Goal: Check status: Check status

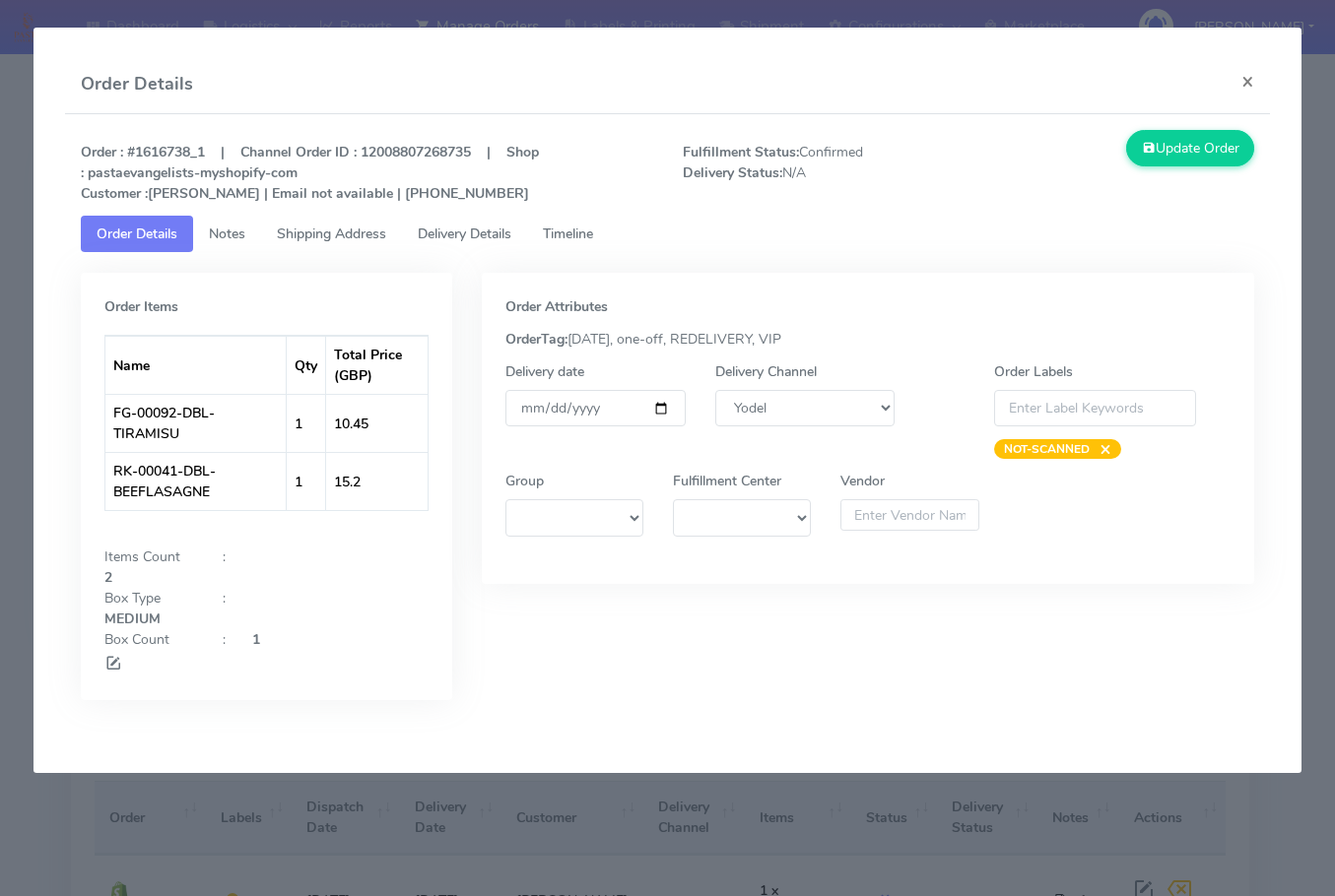
select select "5"
click at [1250, 80] on button "×" at bounding box center [1247, 81] width 45 height 52
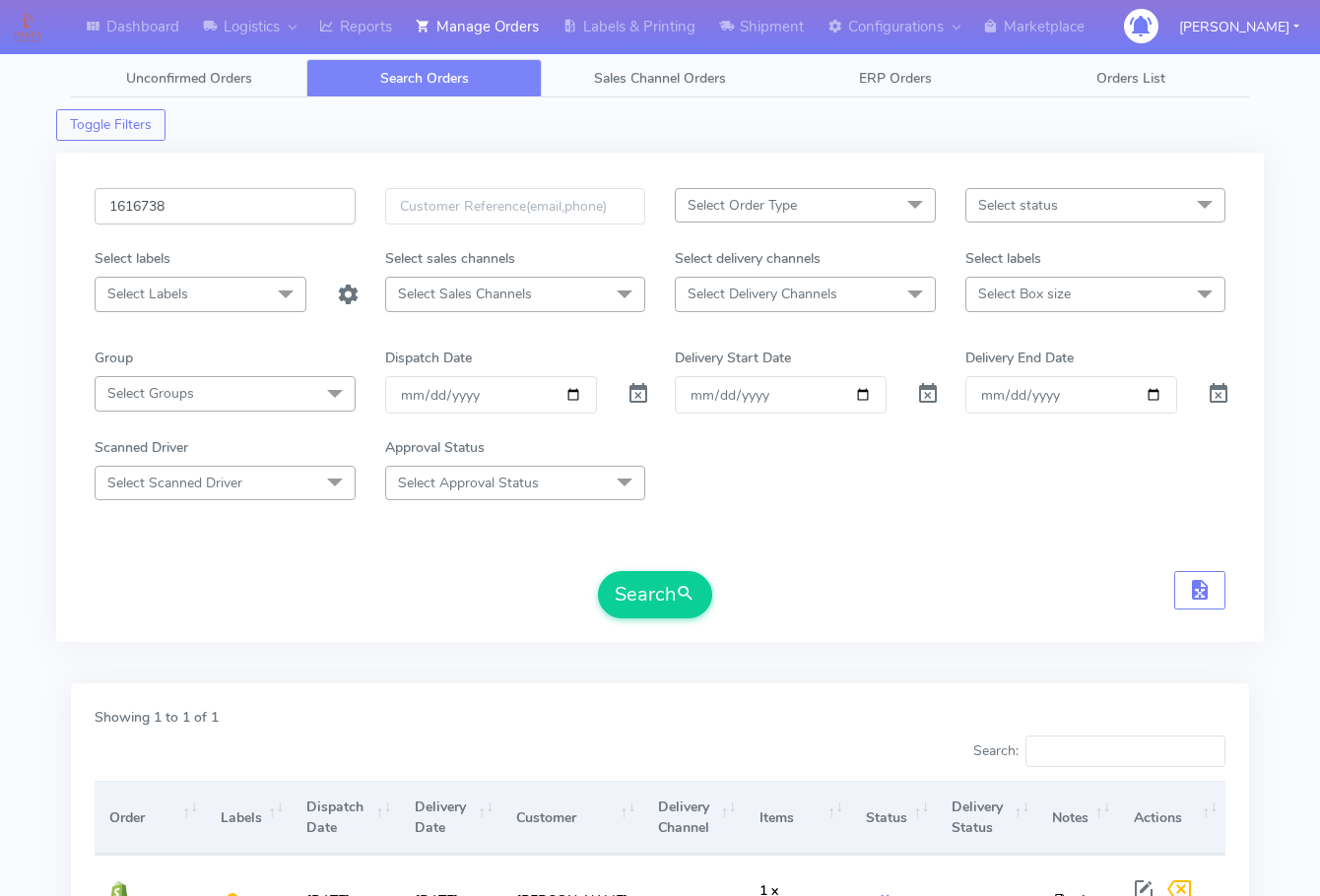
click at [219, 200] on input "1616738" at bounding box center [225, 206] width 261 height 37
paste input "517"
type input "1616517"
click at [650, 592] on button "Search" at bounding box center [655, 595] width 114 height 48
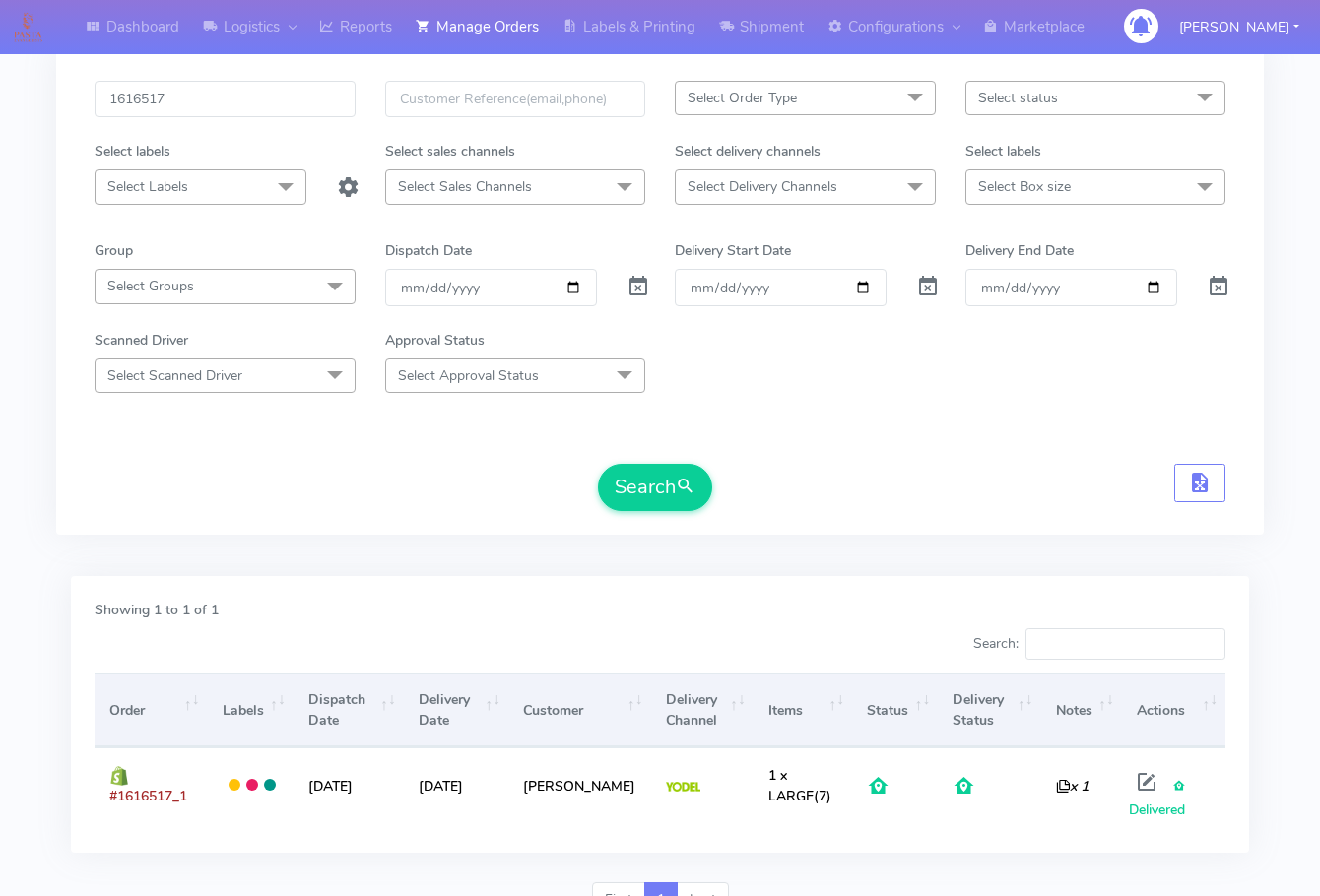
scroll to position [203, 0]
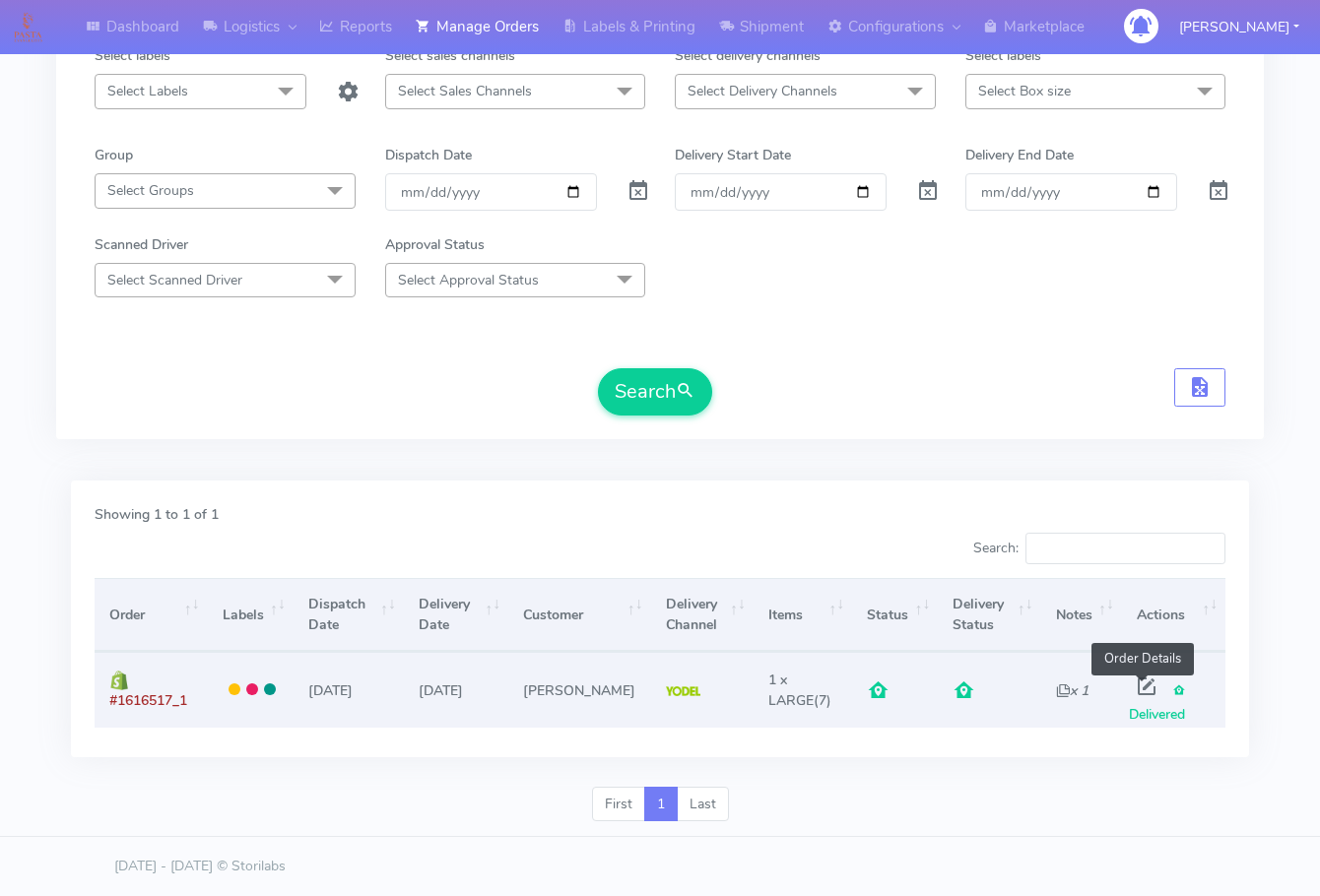
click at [1149, 687] on span at bounding box center [1147, 690] width 36 height 19
select select "5"
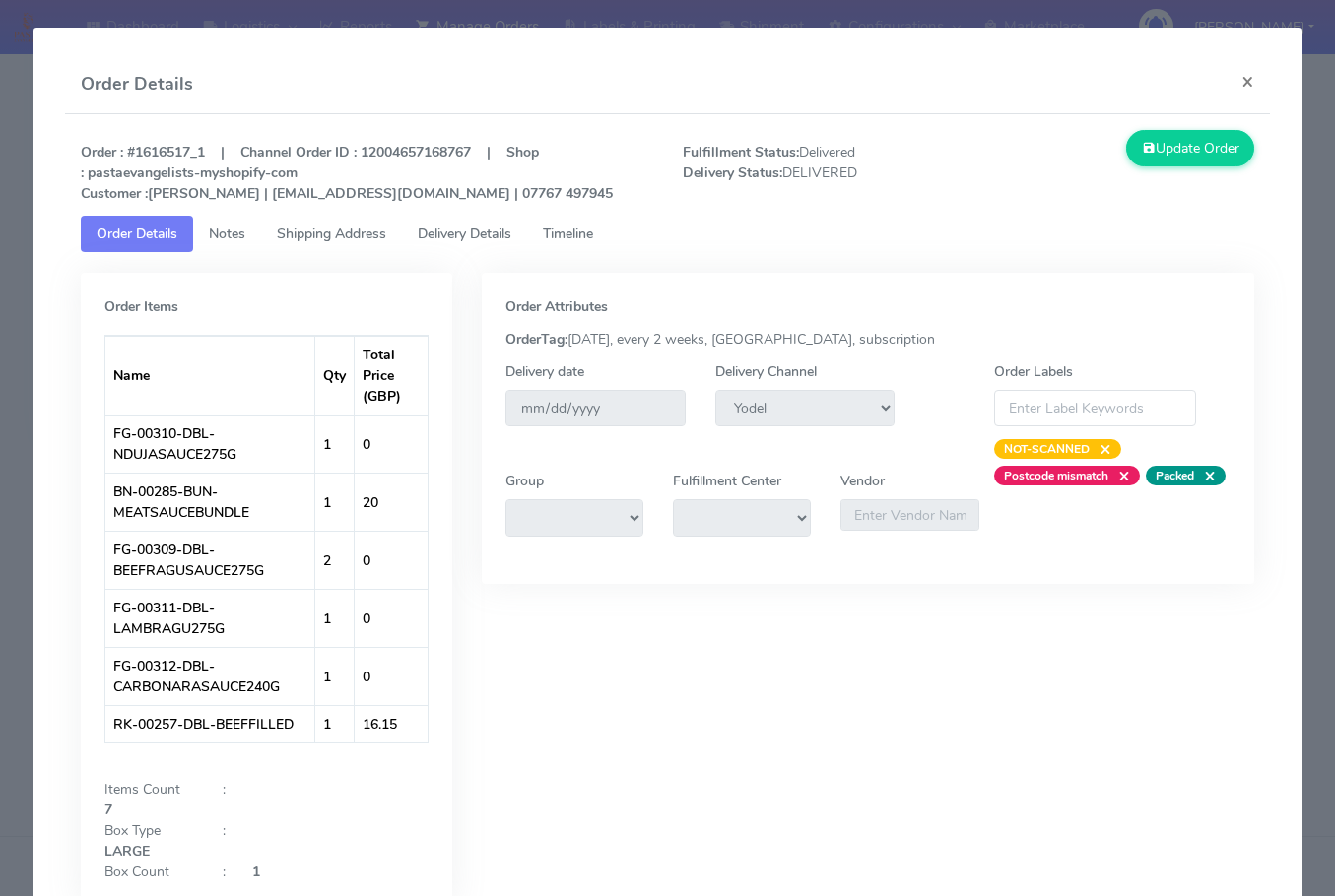
click at [323, 224] on link "Shipping Address" at bounding box center [331, 234] width 141 height 37
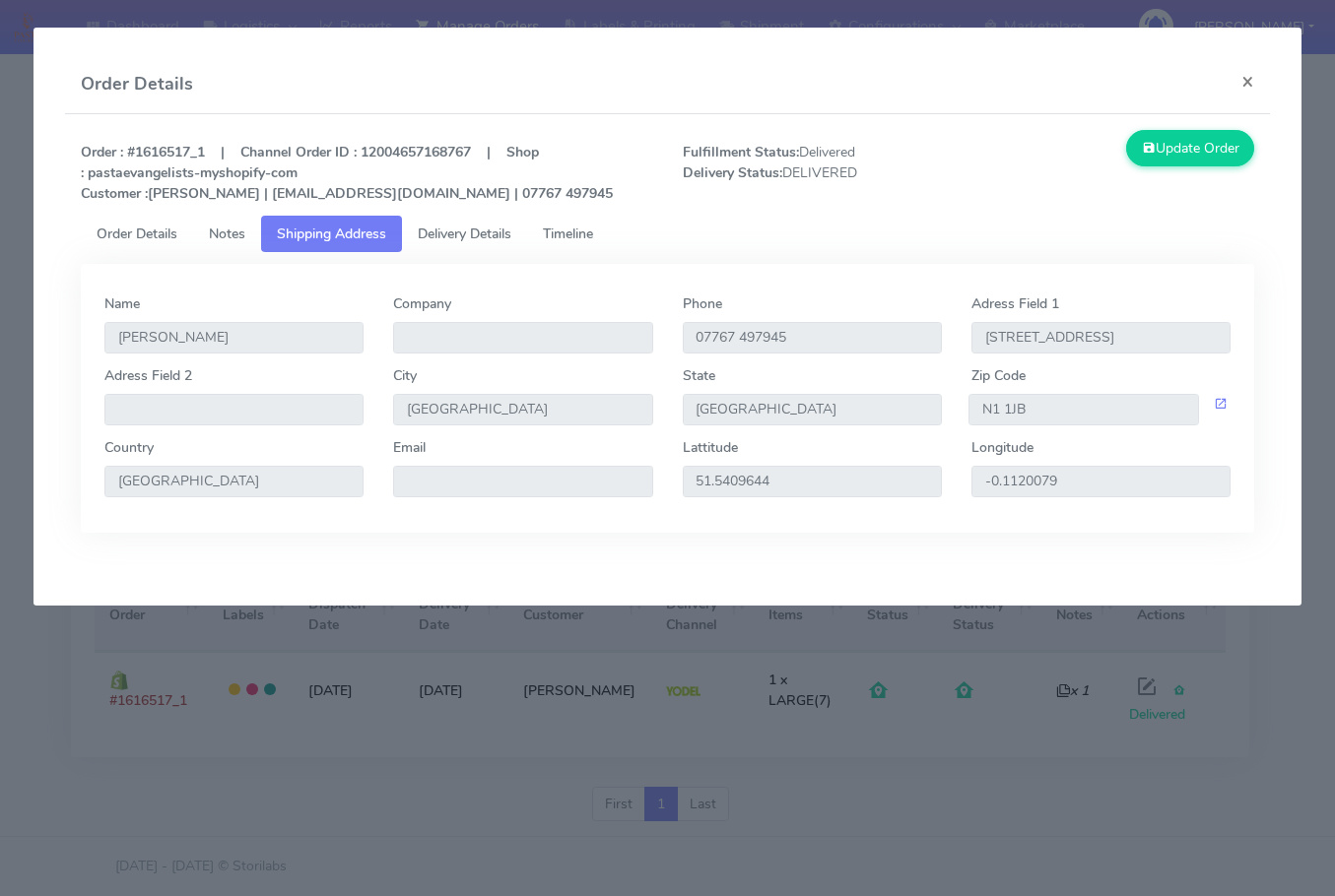
click at [460, 237] on span "Delivery Details" at bounding box center [465, 234] width 94 height 19
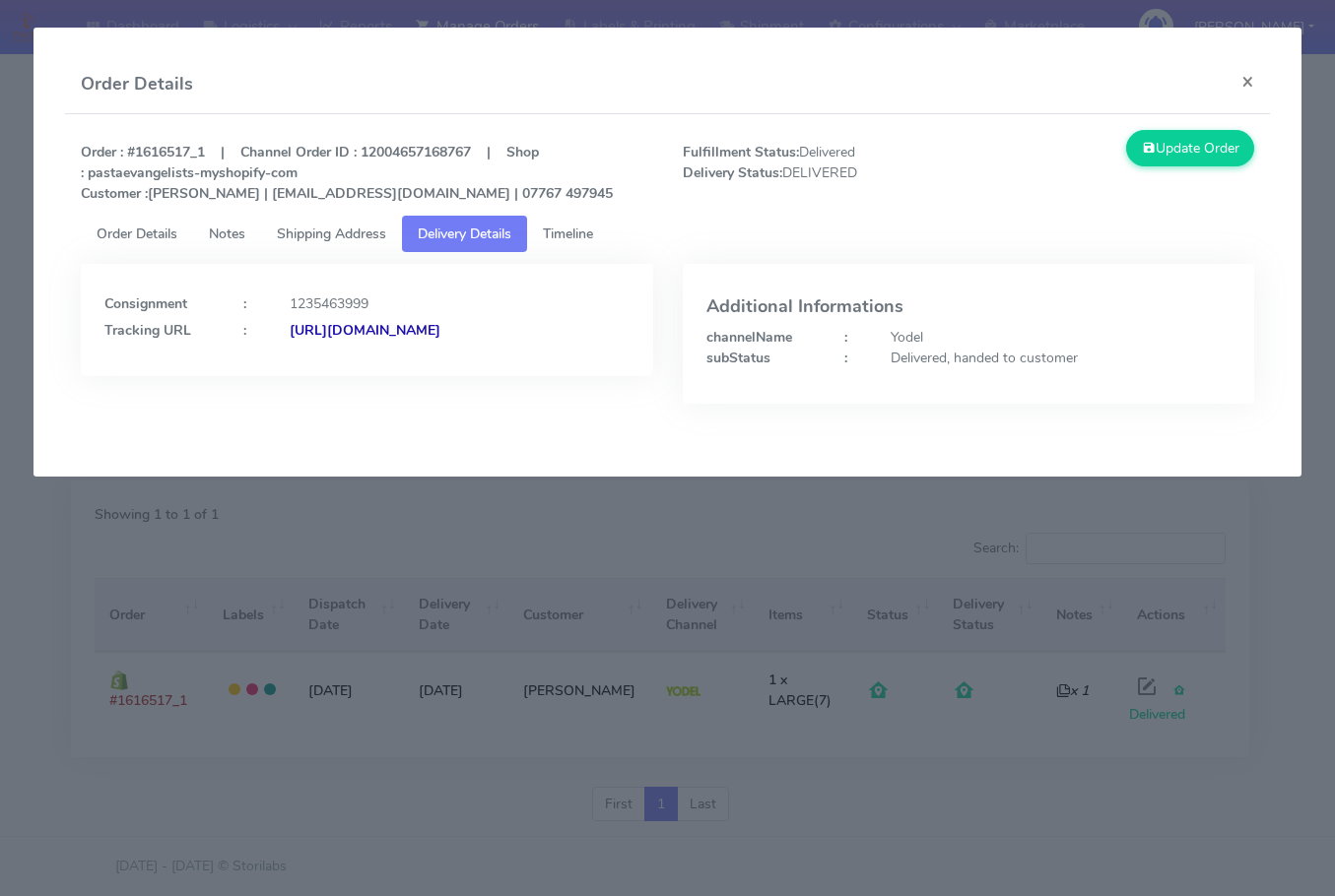
click at [289, 340] on strong "[URL][DOMAIN_NAME]" at bounding box center [365, 330] width 151 height 19
drag, startPoint x: 515, startPoint y: 353, endPoint x: 317, endPoint y: 383, distance: 200.3
click at [317, 376] on div "Consignment : 1235463999 Tracking URL : [URL][DOMAIN_NAME]" at bounding box center [366, 319] width 571 height 112
copy strong "JJD0002249960879722"
drag, startPoint x: 1243, startPoint y: 90, endPoint x: 1057, endPoint y: 123, distance: 188.9
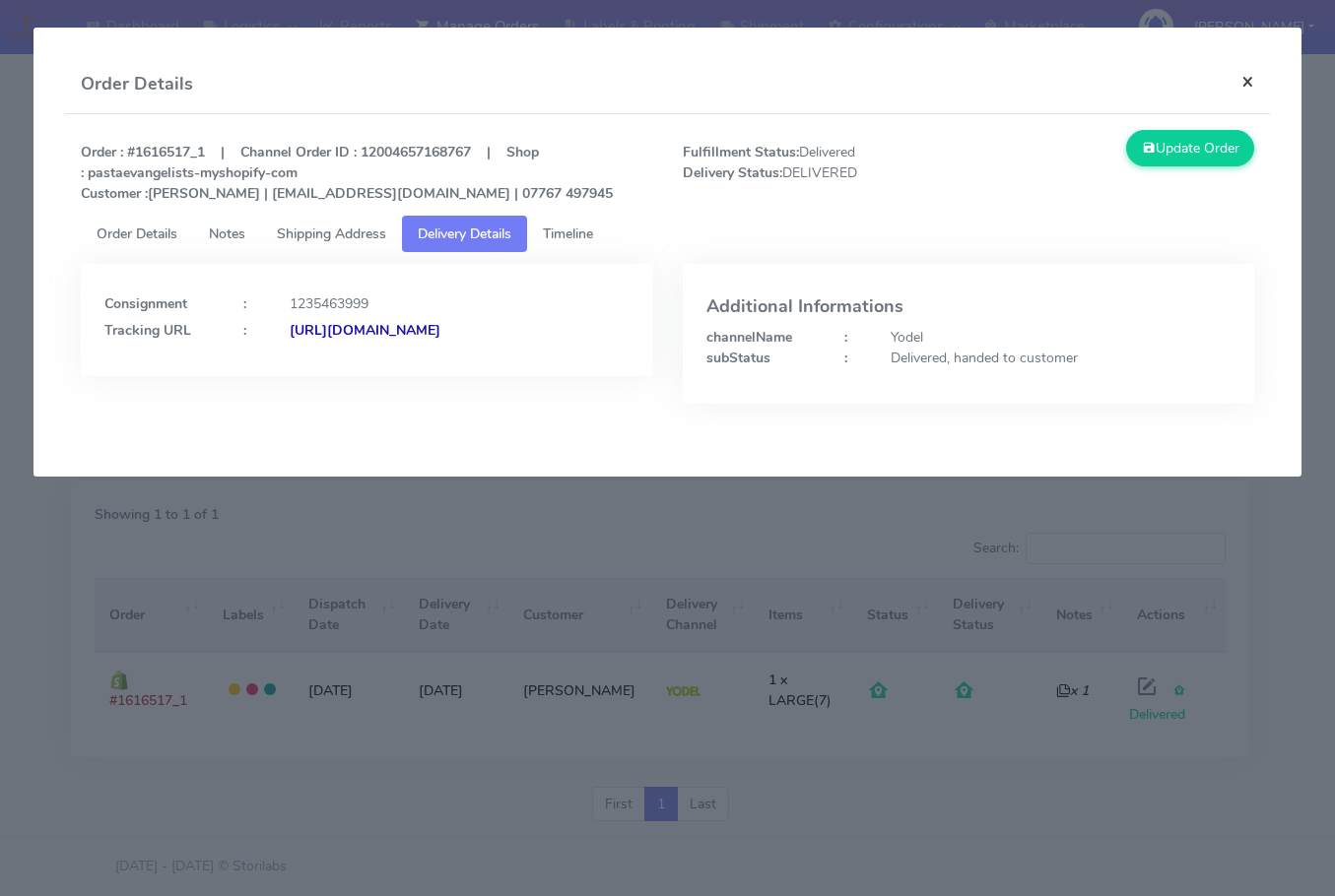
click at [1243, 90] on button "×" at bounding box center [1247, 81] width 45 height 52
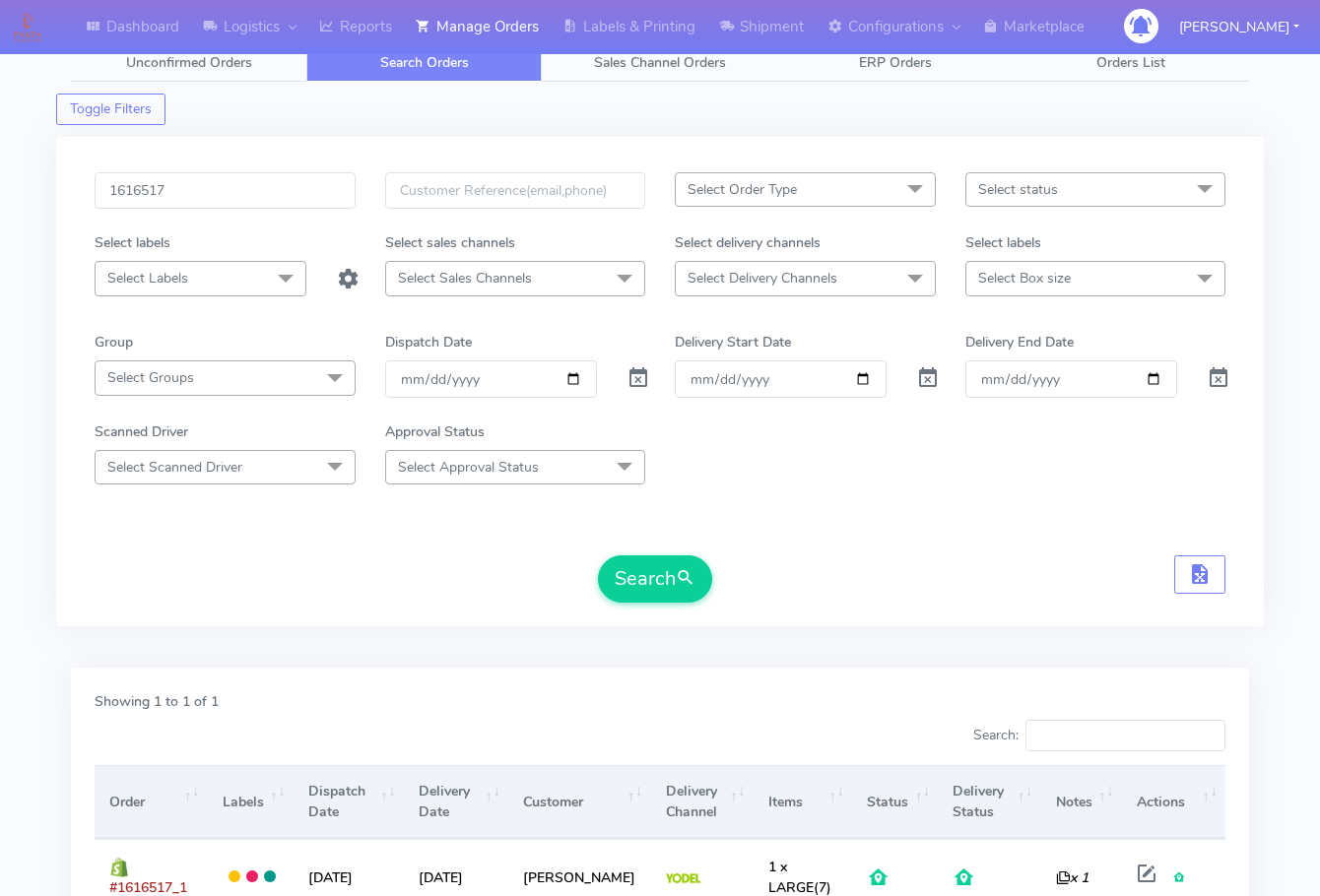
scroll to position [0, 0]
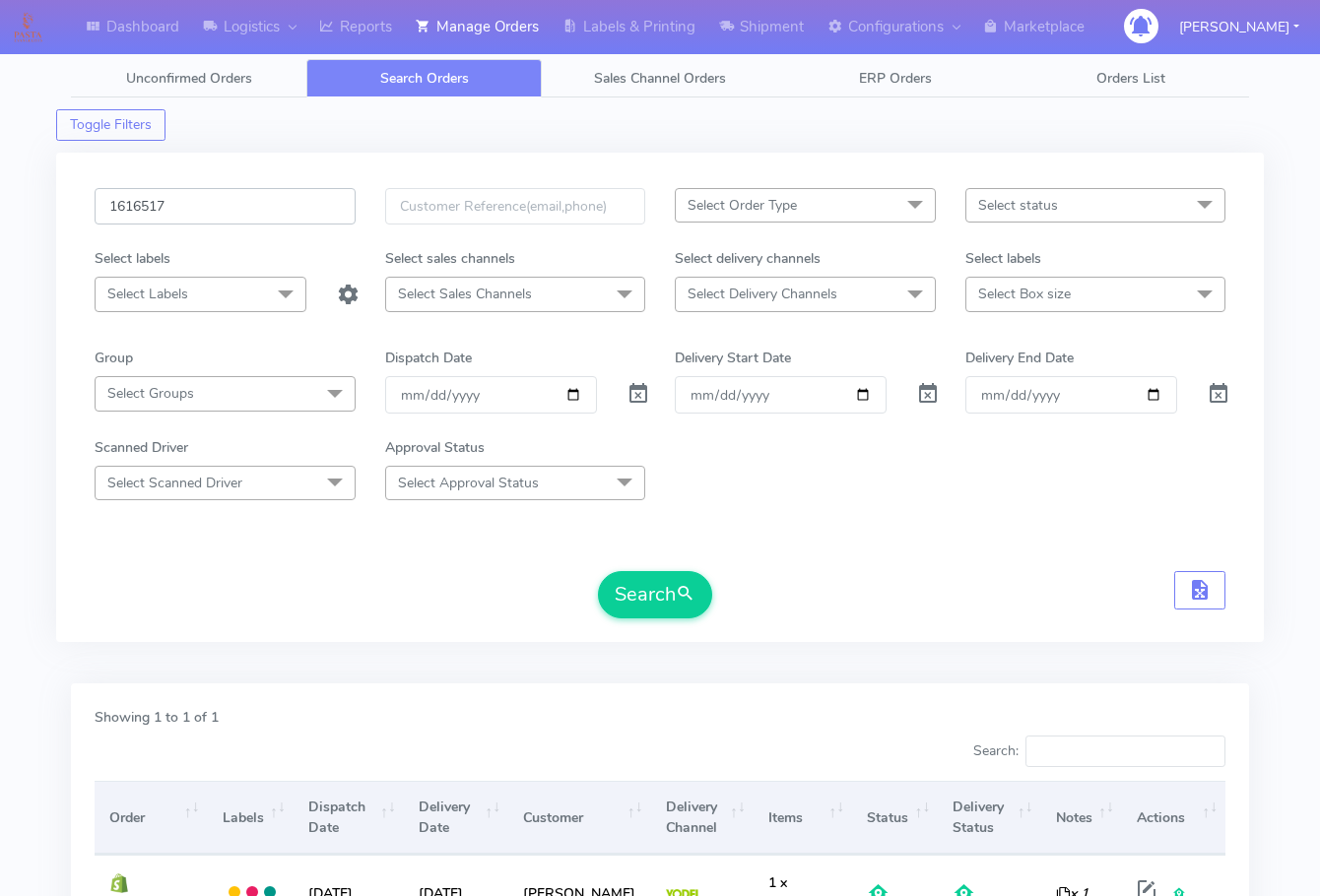
click at [221, 204] on input "1616517" at bounding box center [225, 206] width 261 height 37
paste input "742"
type input "1616742"
click at [659, 585] on button "Search" at bounding box center [655, 595] width 114 height 48
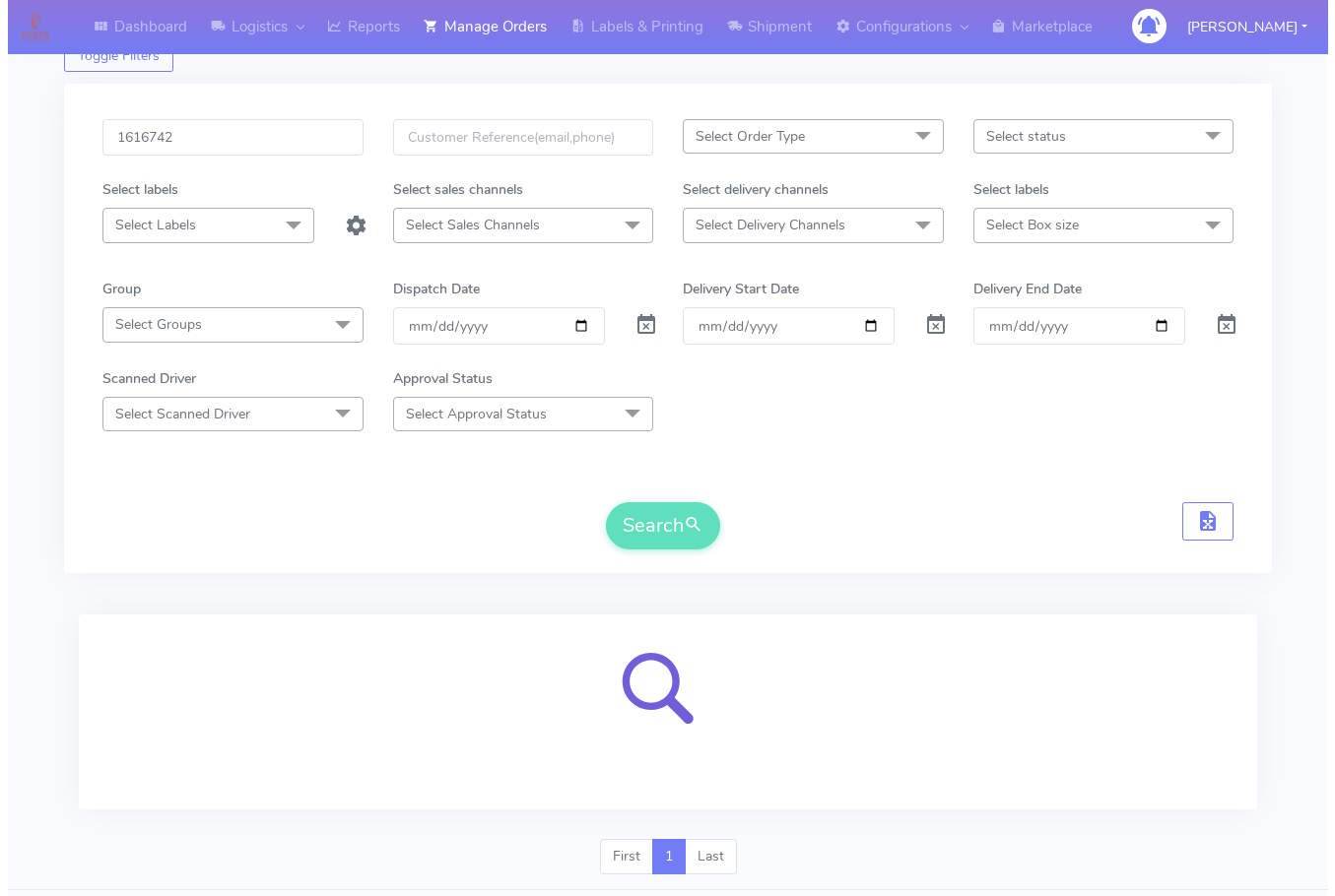
scroll to position [122, 0]
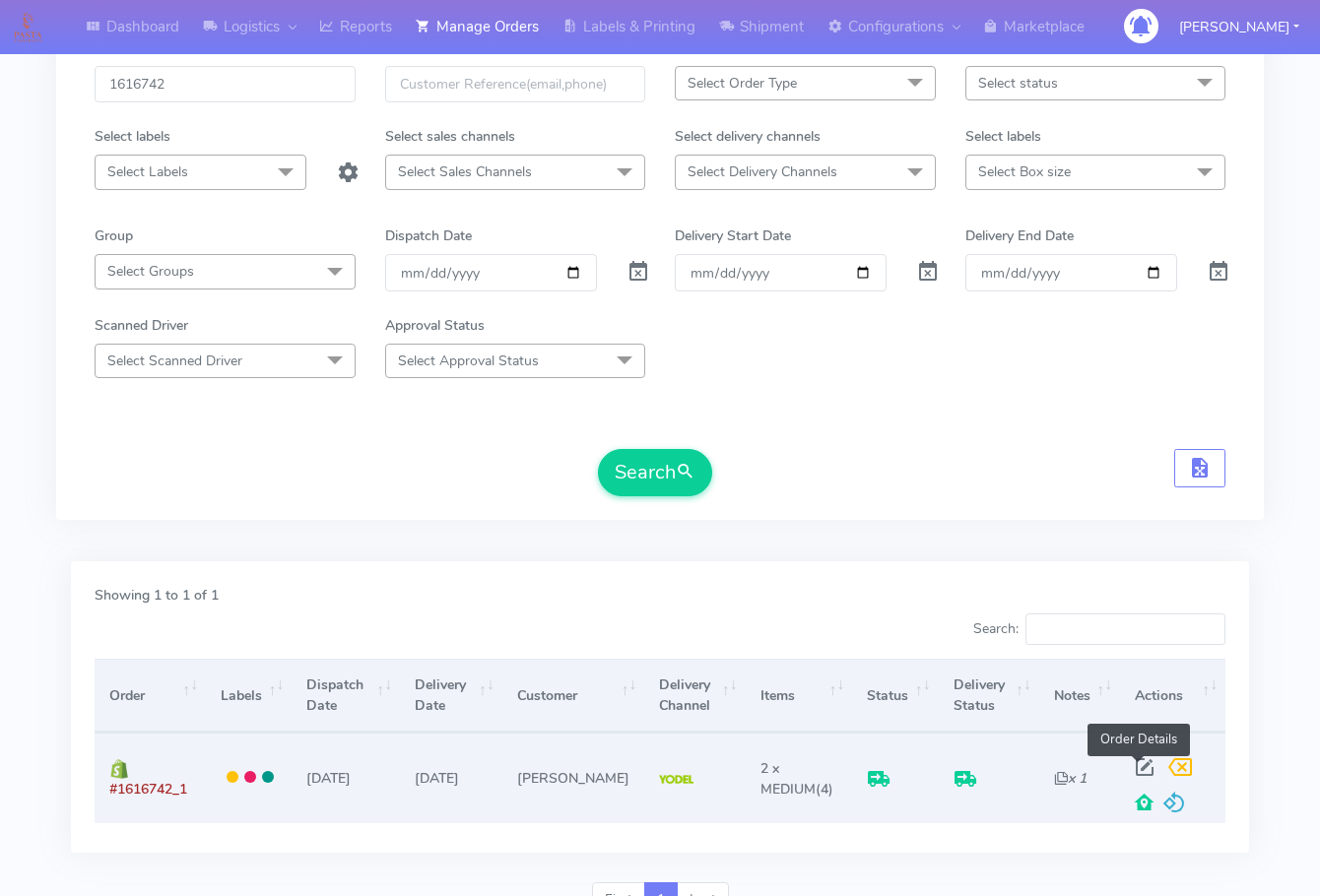
click at [1130, 767] on span at bounding box center [1145, 771] width 36 height 19
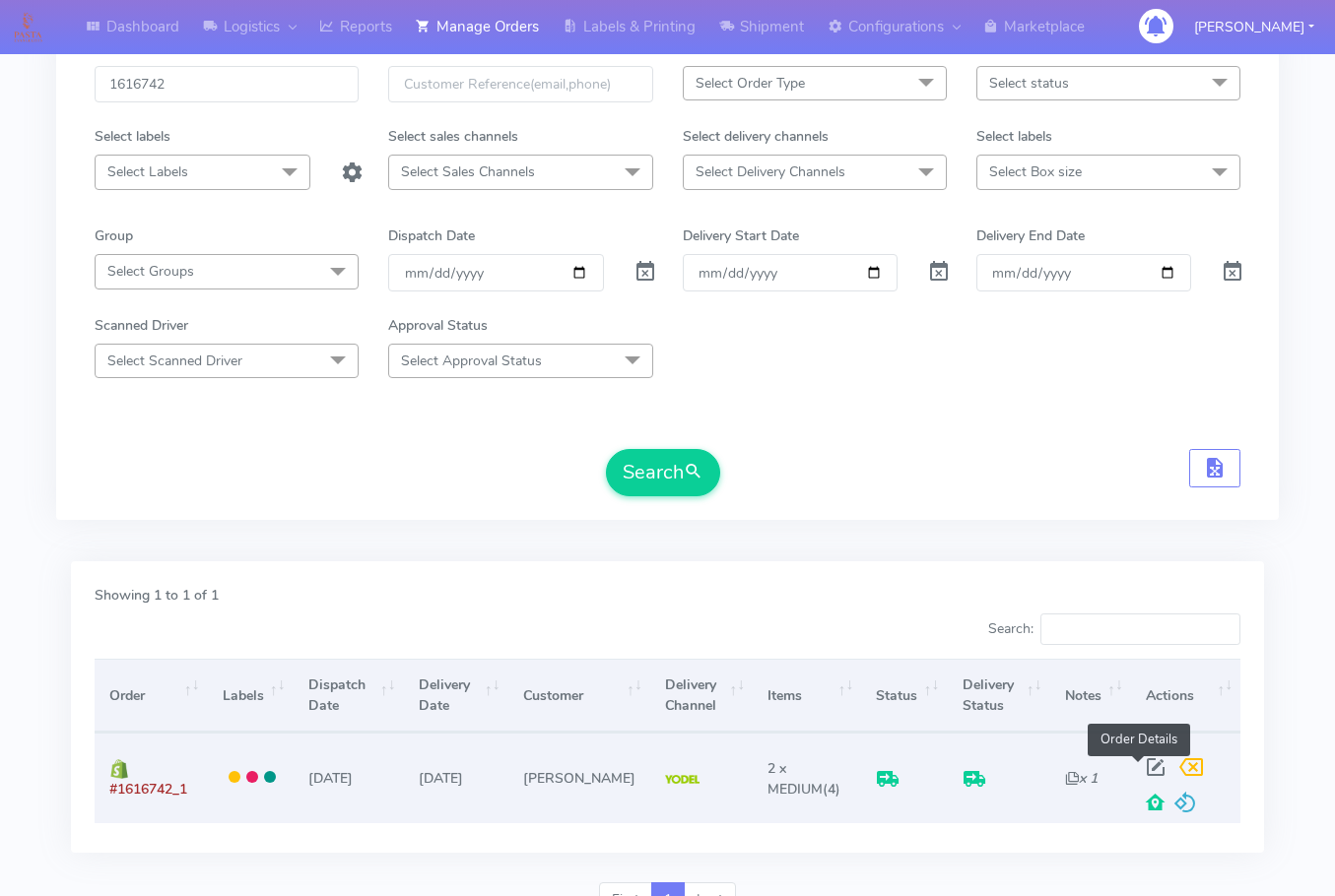
select select "5"
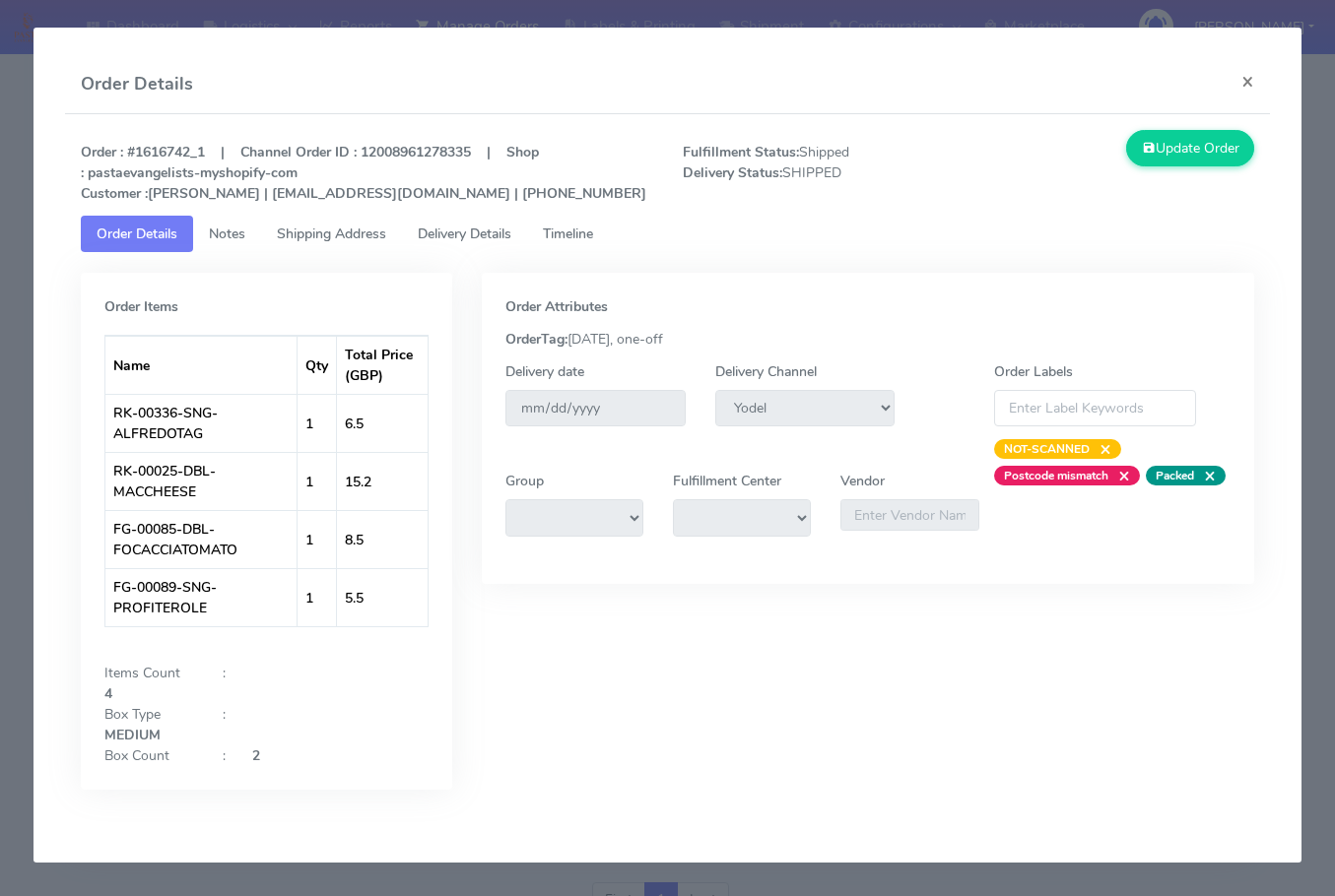
click at [252, 234] on link "Notes" at bounding box center [227, 234] width 68 height 37
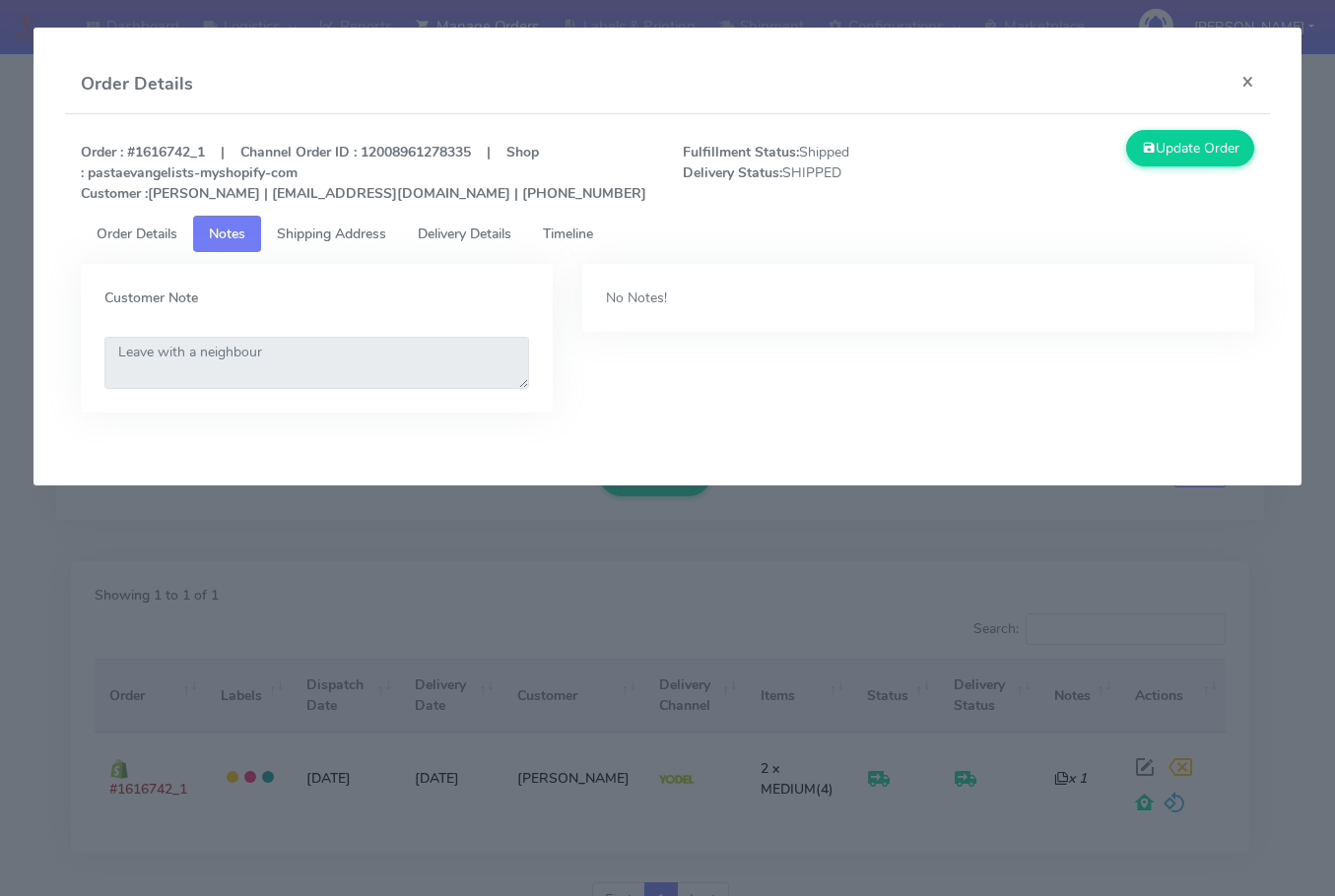
drag, startPoint x: 318, startPoint y: 232, endPoint x: 402, endPoint y: 231, distance: 84.0
click at [320, 232] on span "Shipping Address" at bounding box center [331, 234] width 109 height 19
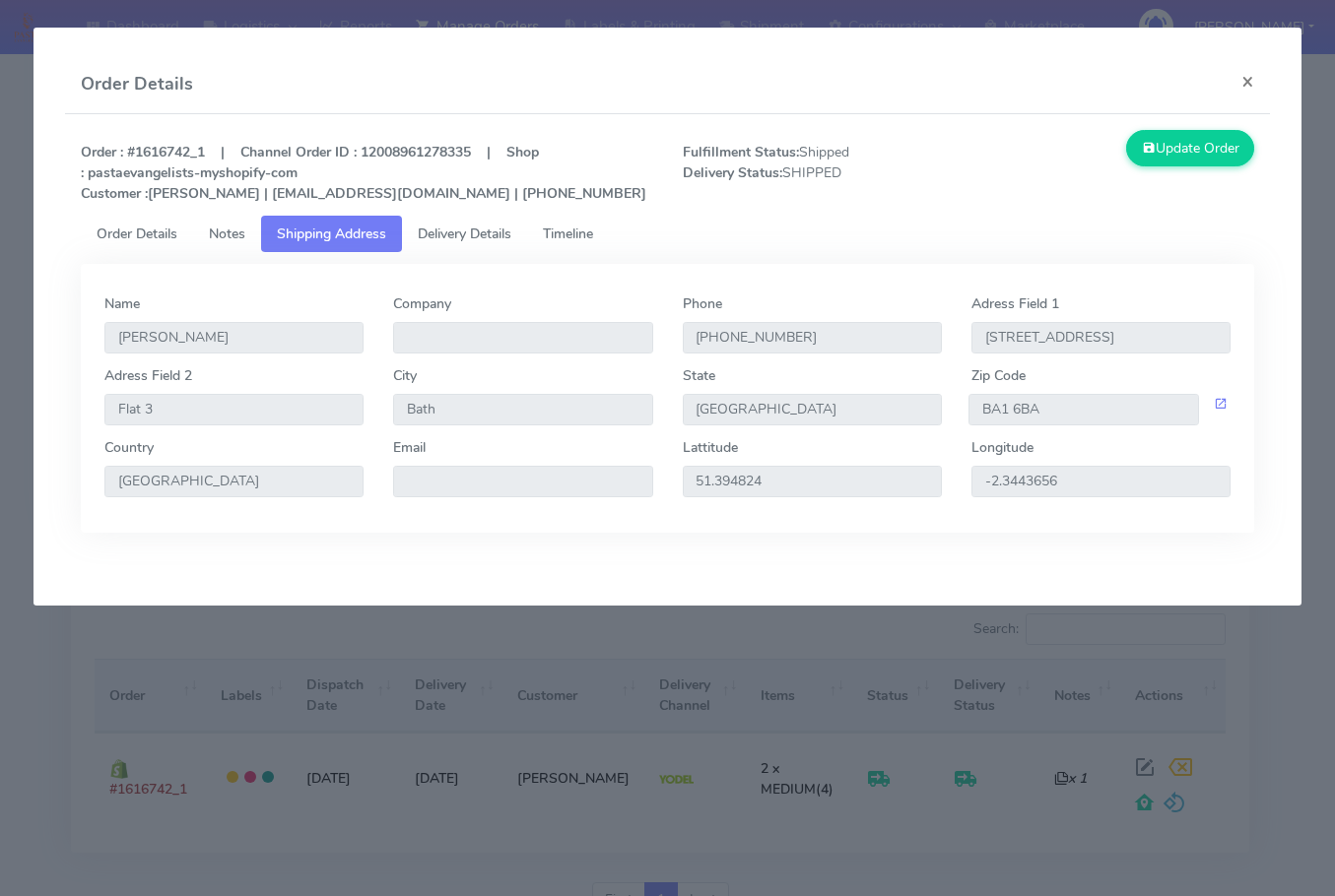
click at [447, 229] on span "Delivery Details" at bounding box center [465, 234] width 94 height 19
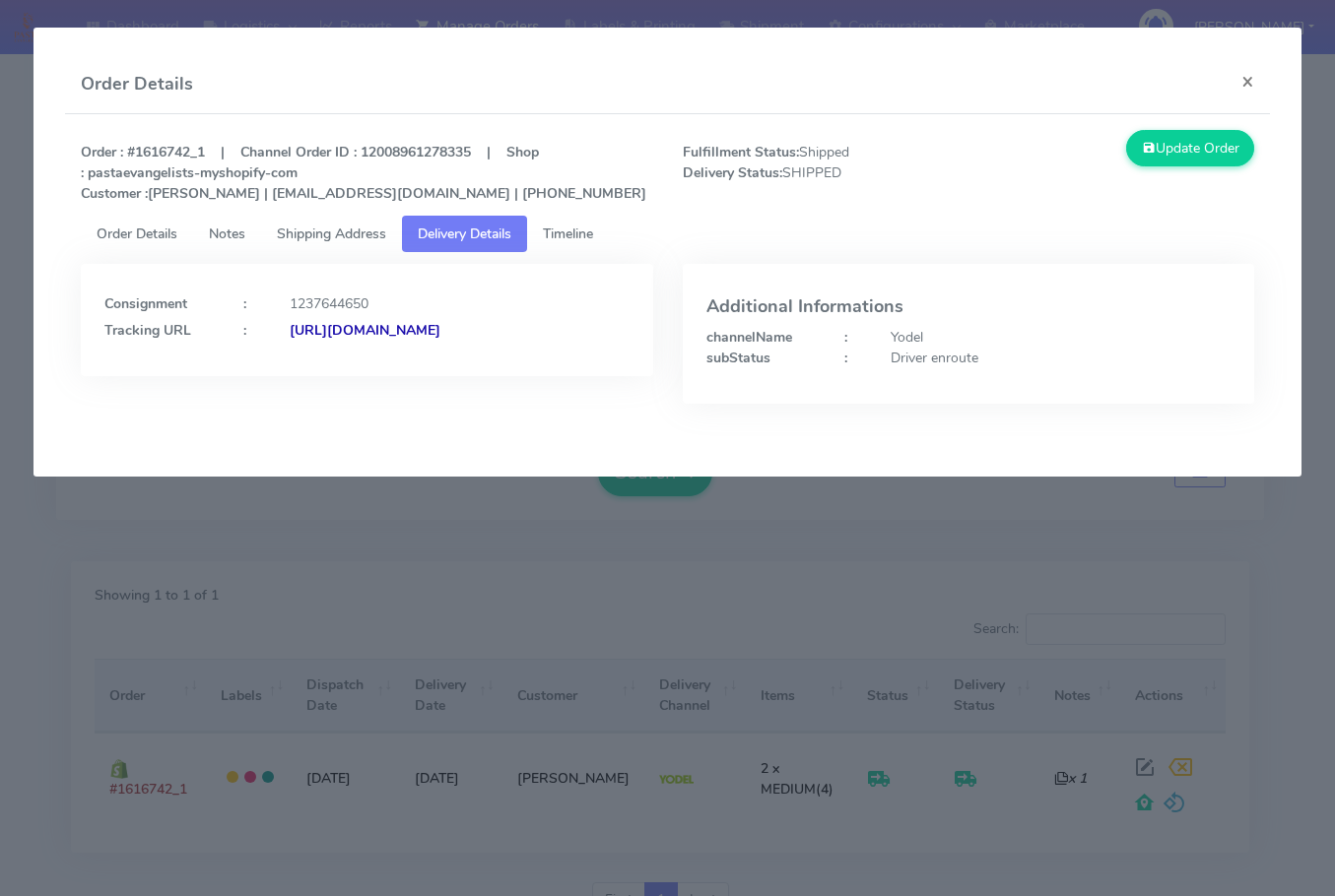
drag, startPoint x: 544, startPoint y: 367, endPoint x: 105, endPoint y: 380, distance: 439.2
click at [105, 376] on div "Consignment : 1237644650 Tracking URL : [URL][DOMAIN_NAME]" at bounding box center [366, 319] width 571 height 112
copy strong "[URL][DOMAIN_NAME]"
click at [950, 358] on div "Driver enroute" at bounding box center [1059, 358] width 369 height 21
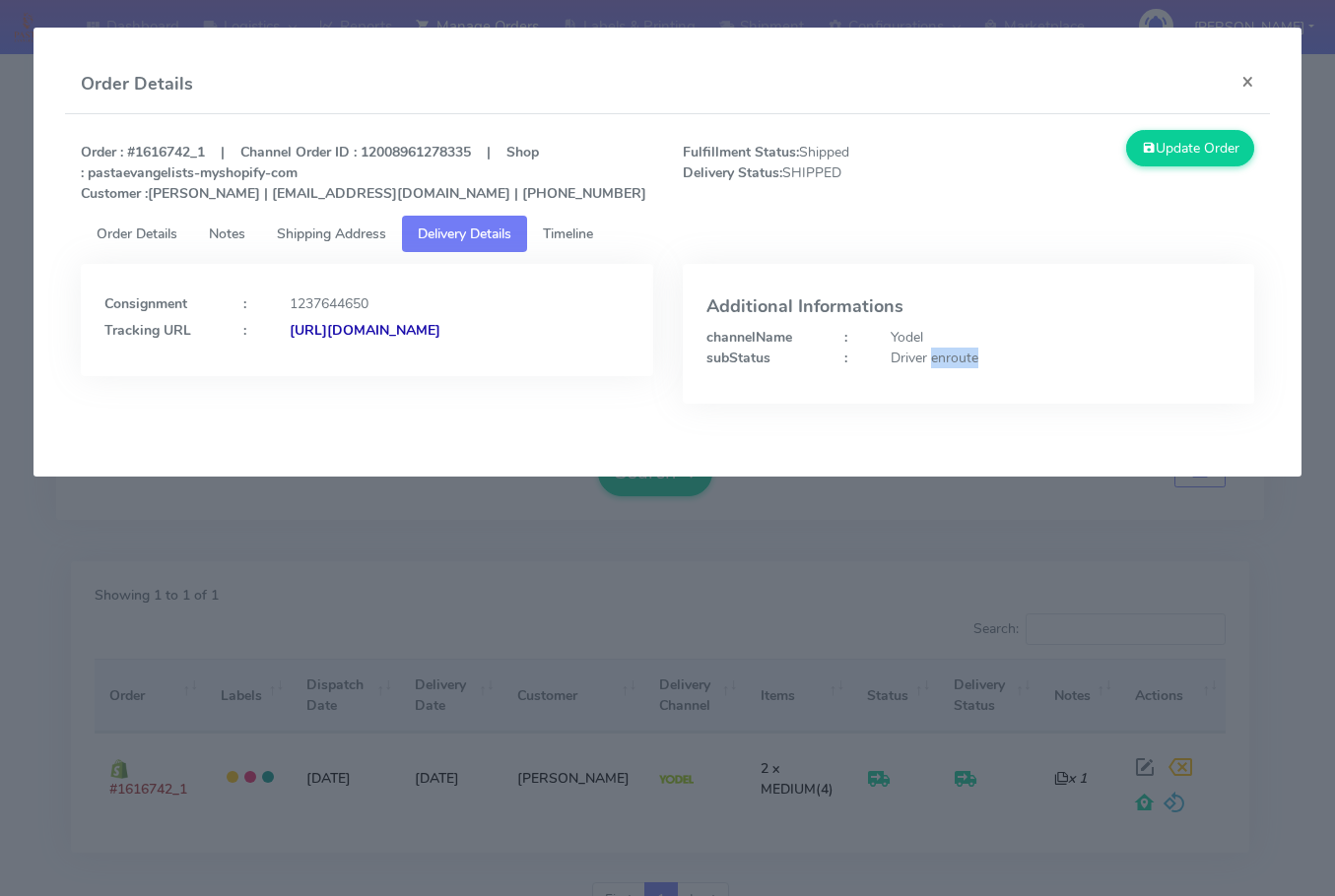
click at [954, 358] on div "Driver enroute" at bounding box center [1059, 358] width 369 height 21
drag, startPoint x: 996, startPoint y: 357, endPoint x: 889, endPoint y: 361, distance: 107.1
click at [889, 361] on div "Driver enroute" at bounding box center [1059, 358] width 369 height 21
copy div "Driver enroute"
click at [1240, 86] on button "×" at bounding box center [1247, 81] width 45 height 52
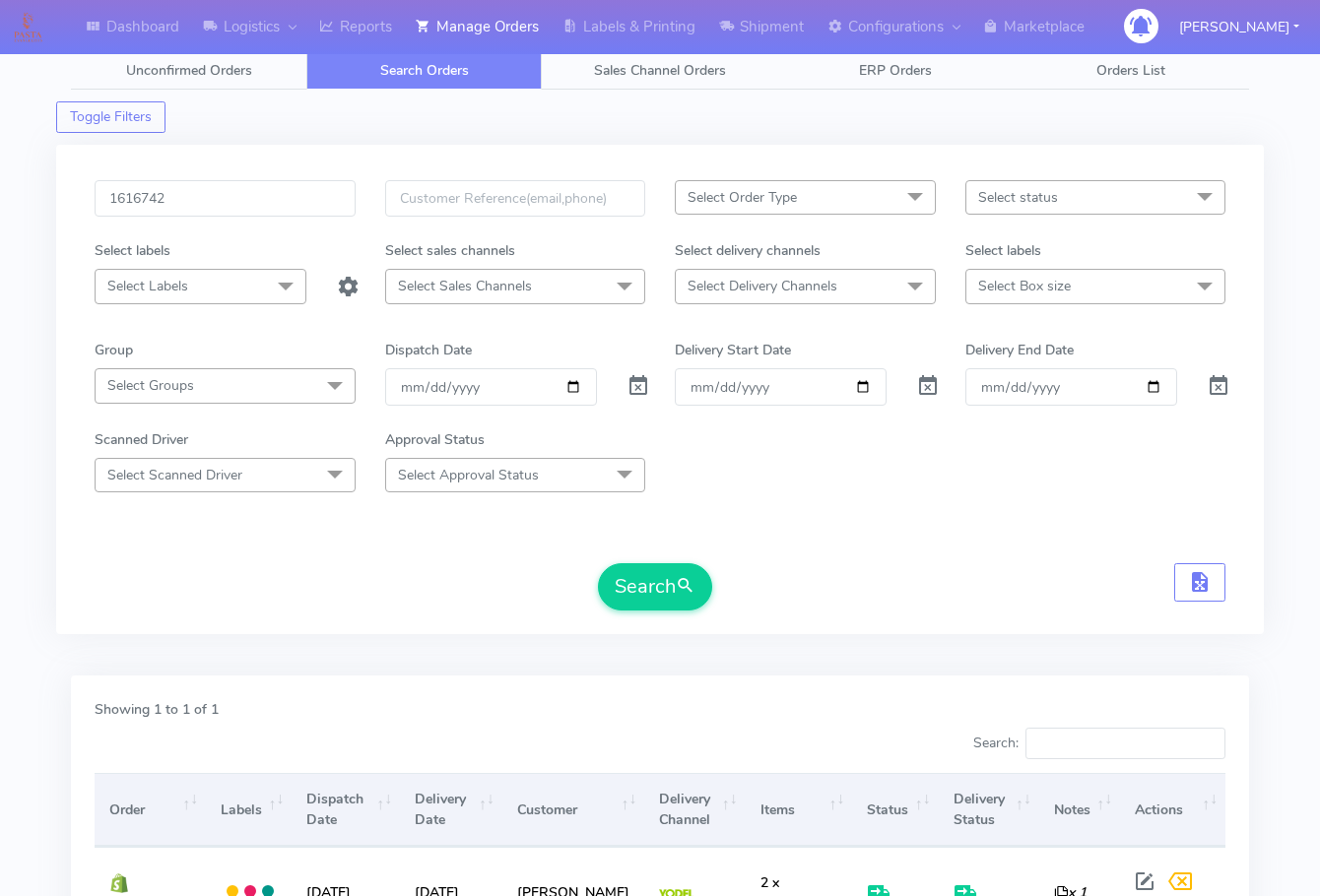
scroll to position [0, 0]
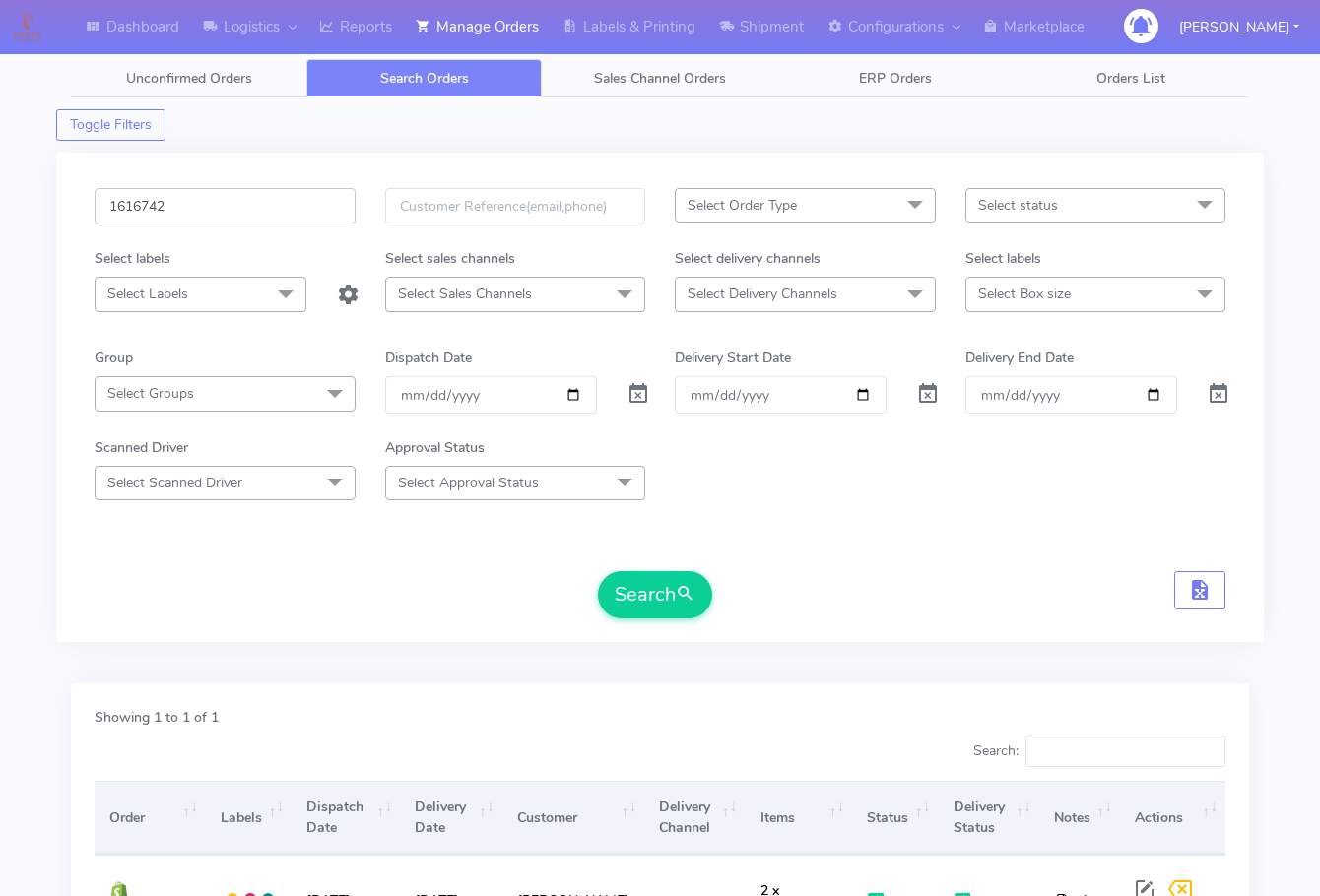
click at [212, 204] on input "1616742" at bounding box center [225, 206] width 261 height 37
paste input "591"
type input "1616591"
click at [643, 586] on button "Search" at bounding box center [655, 595] width 114 height 48
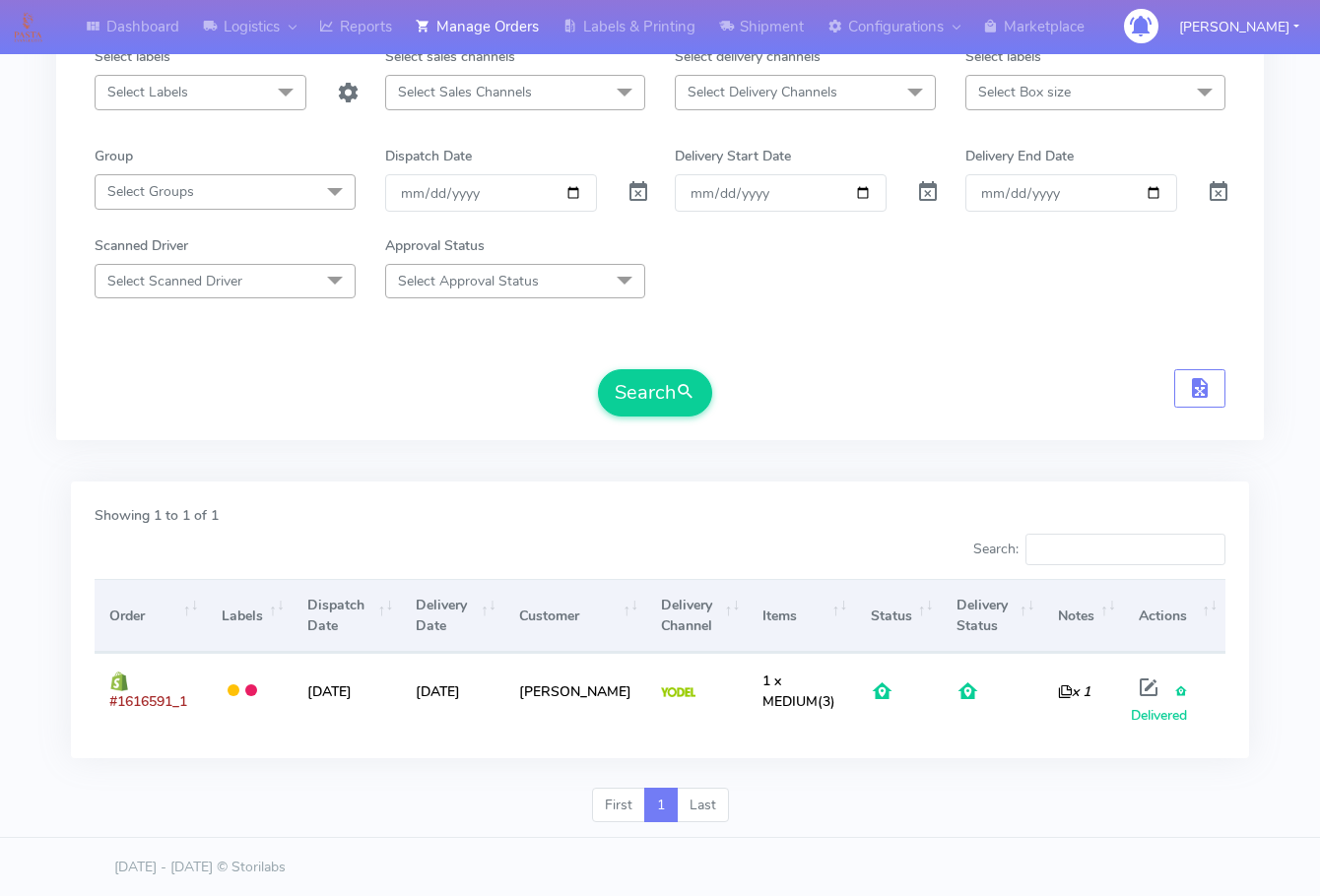
scroll to position [203, 0]
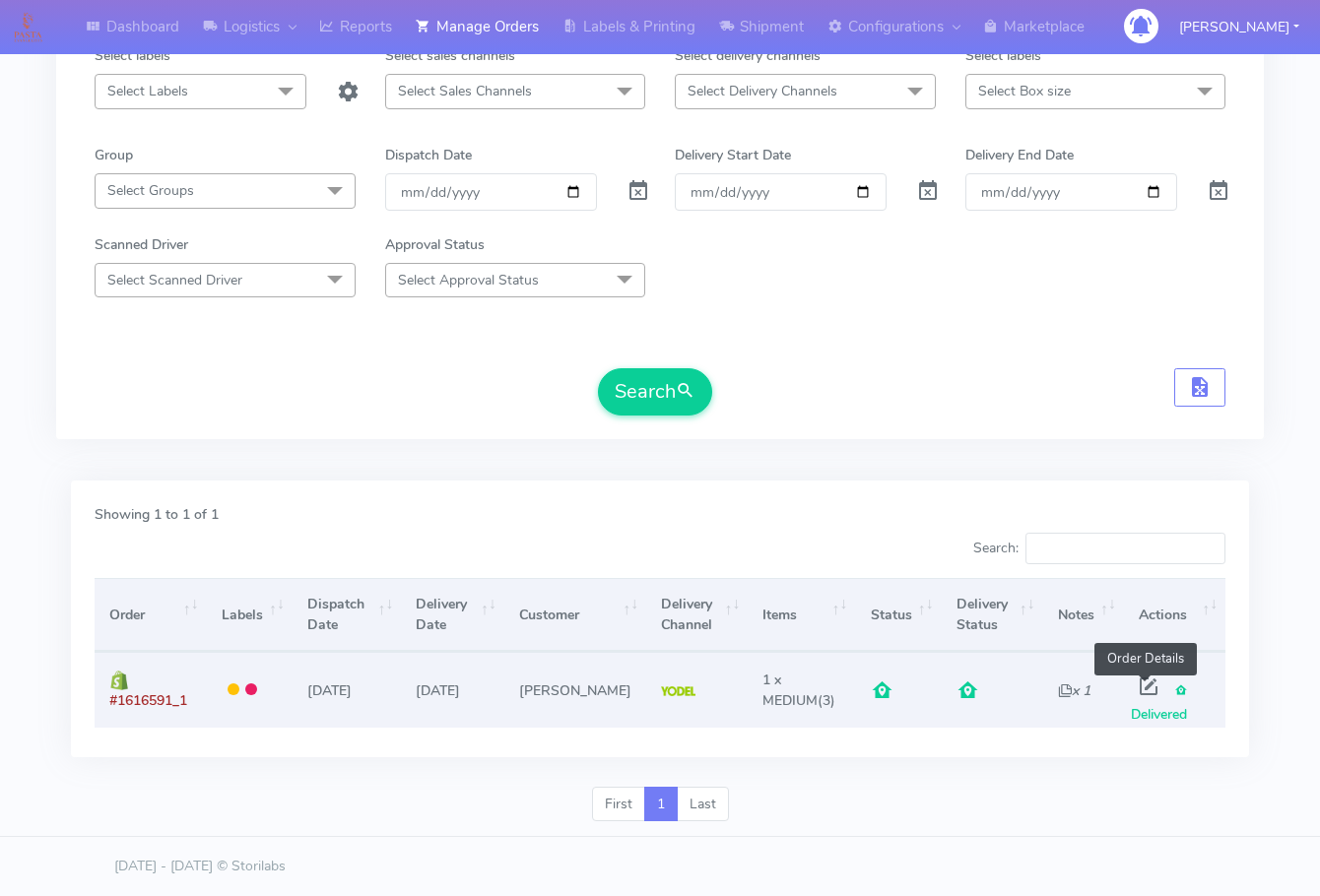
click at [1140, 688] on span at bounding box center [1149, 690] width 36 height 19
select select "5"
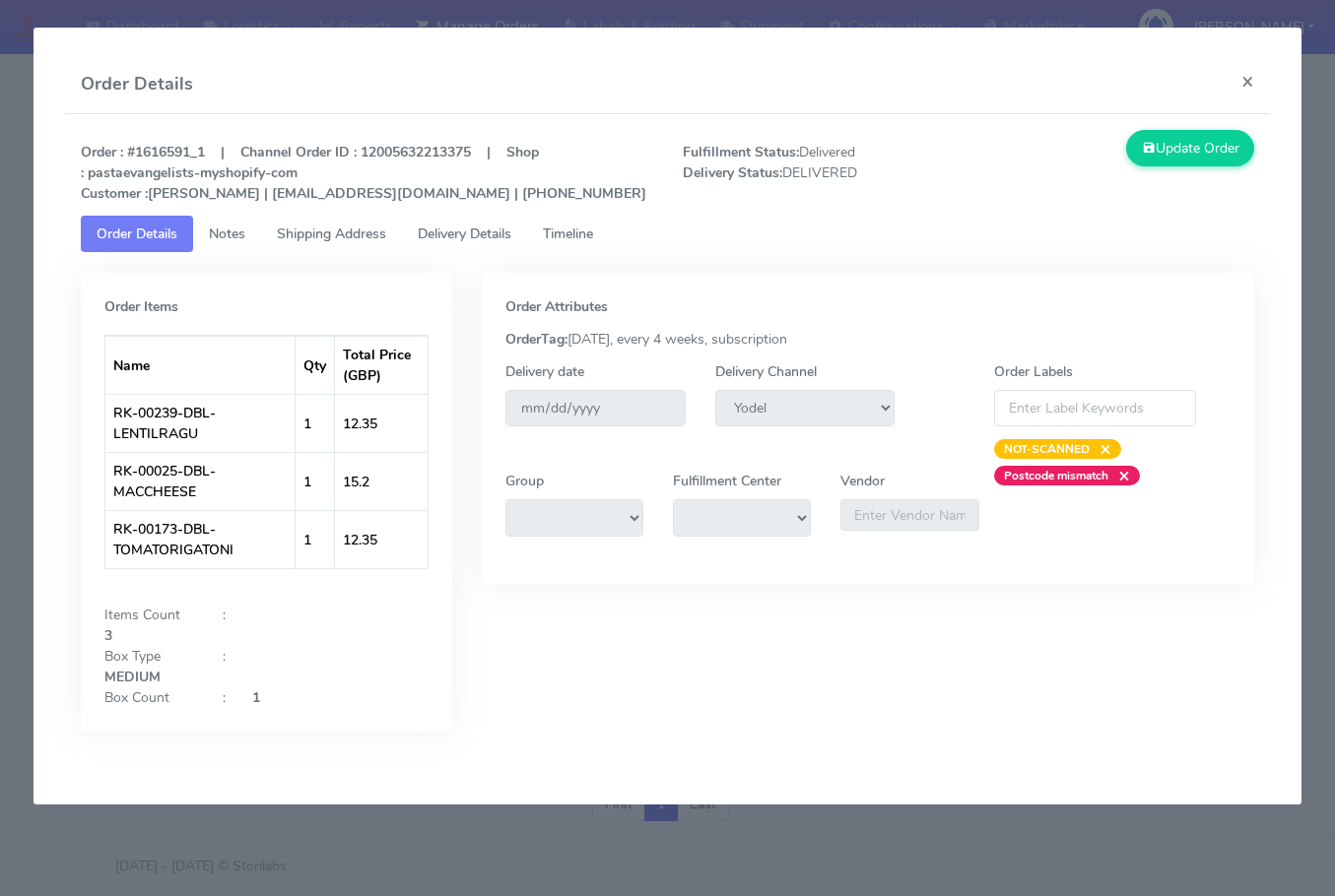
click at [331, 234] on span "Shipping Address" at bounding box center [331, 234] width 109 height 19
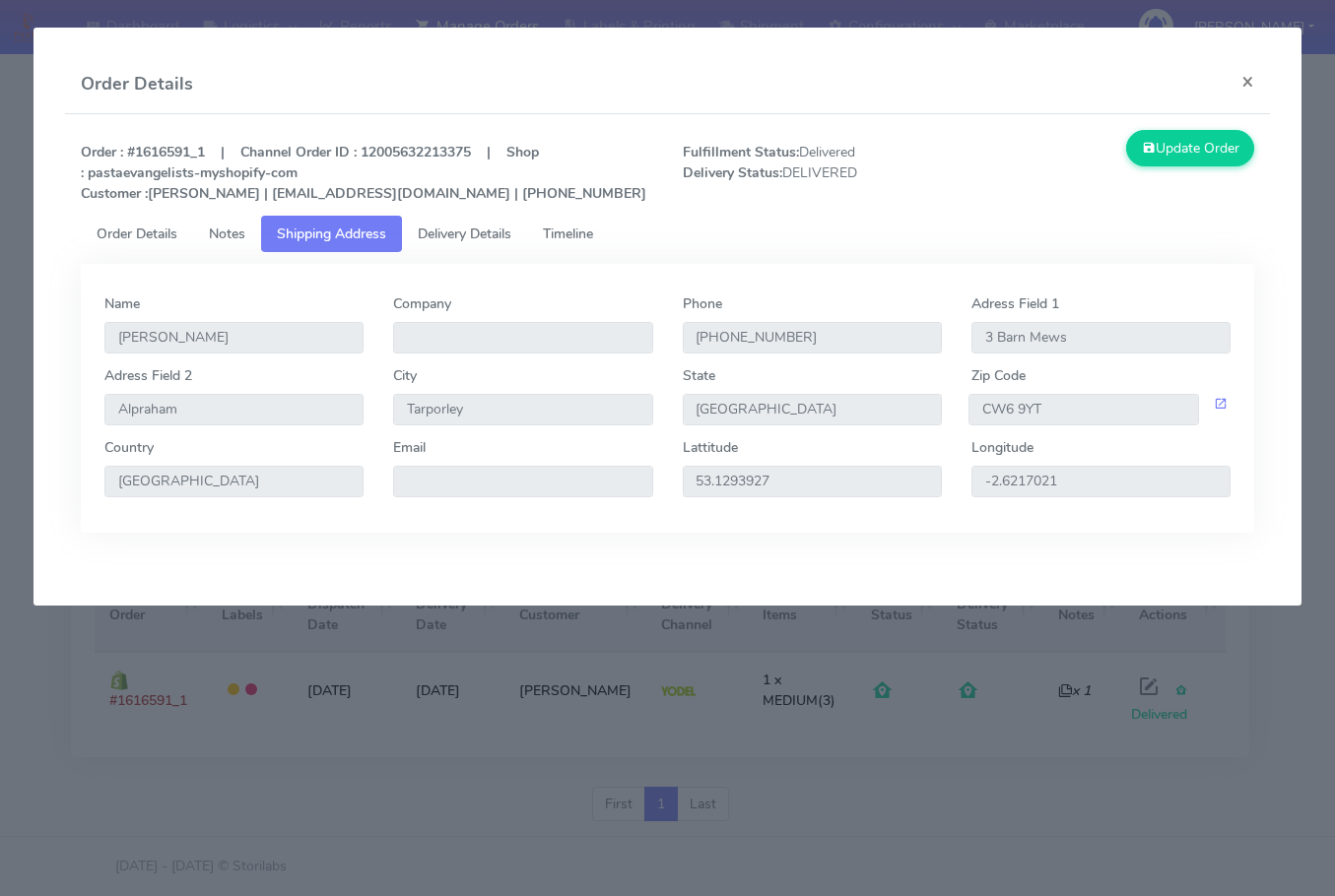
click at [462, 234] on span "Delivery Details" at bounding box center [465, 234] width 94 height 19
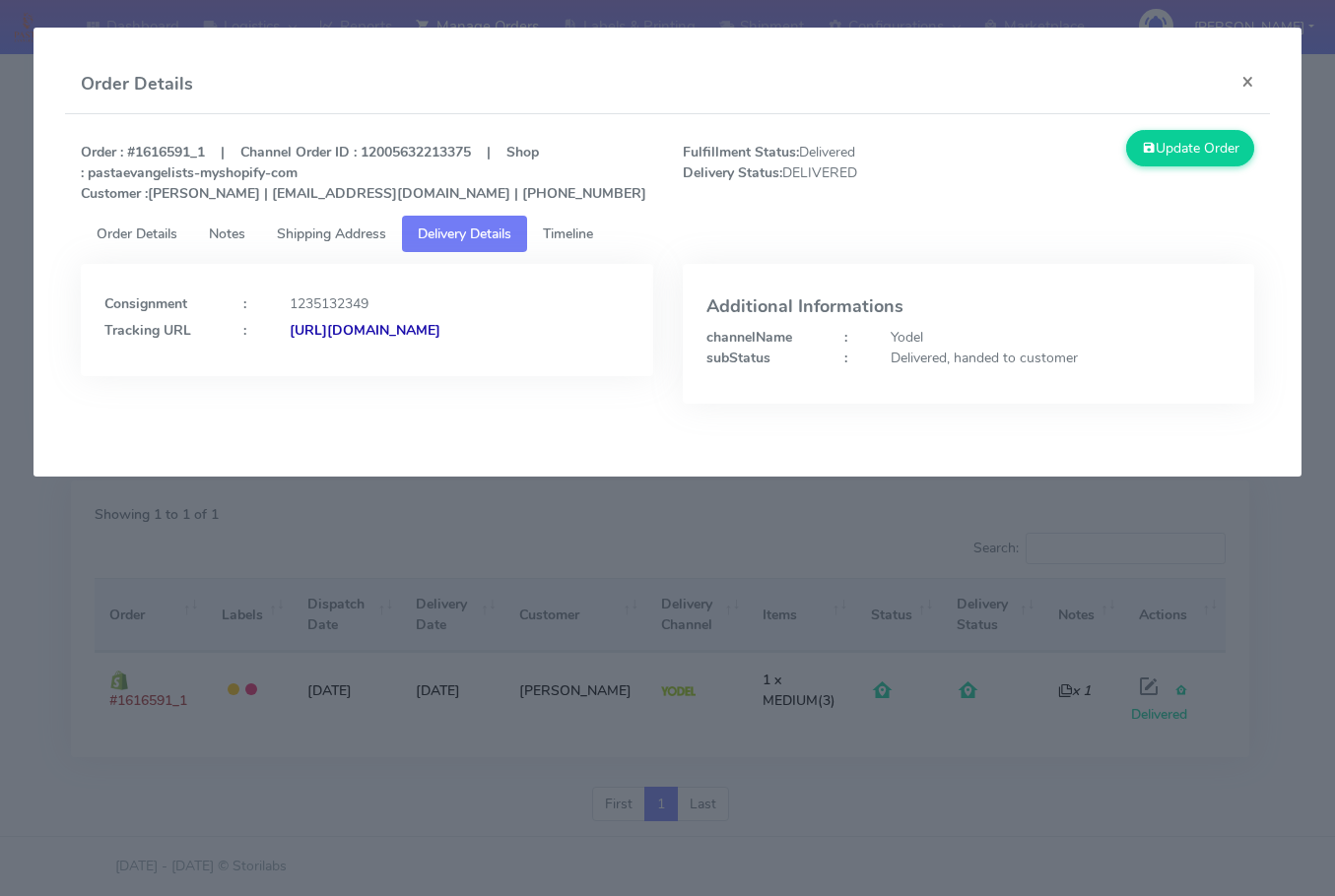
click at [327, 340] on strong "[URL][DOMAIN_NAME]" at bounding box center [365, 330] width 151 height 19
drag, startPoint x: 1258, startPoint y: 78, endPoint x: 999, endPoint y: 188, distance: 281.4
click at [1258, 77] on button "×" at bounding box center [1247, 81] width 45 height 52
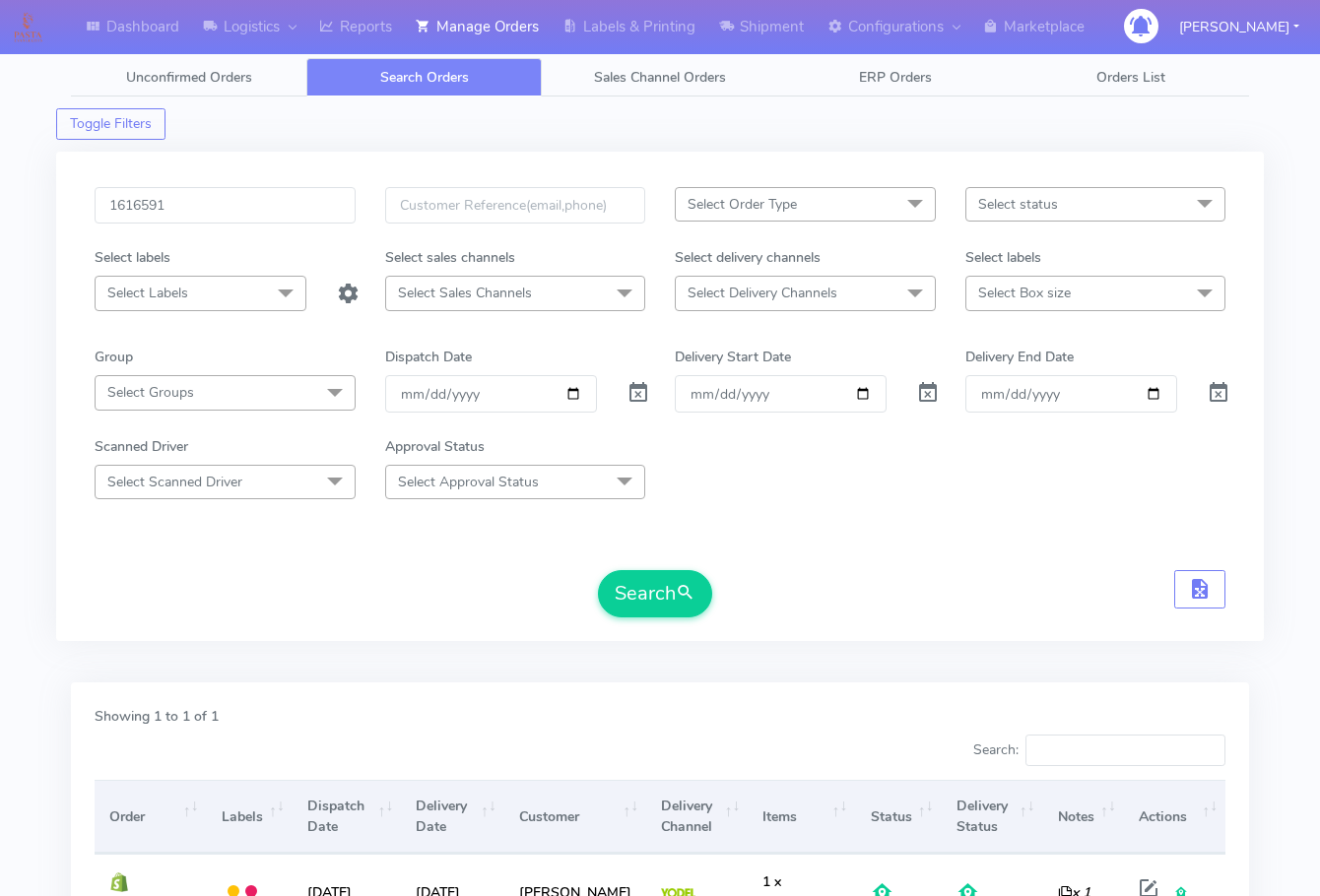
scroll to position [0, 0]
click at [251, 216] on input "1616591" at bounding box center [225, 206] width 261 height 37
paste input "08"
type input "1616508"
click at [651, 592] on button "Search" at bounding box center [655, 595] width 114 height 48
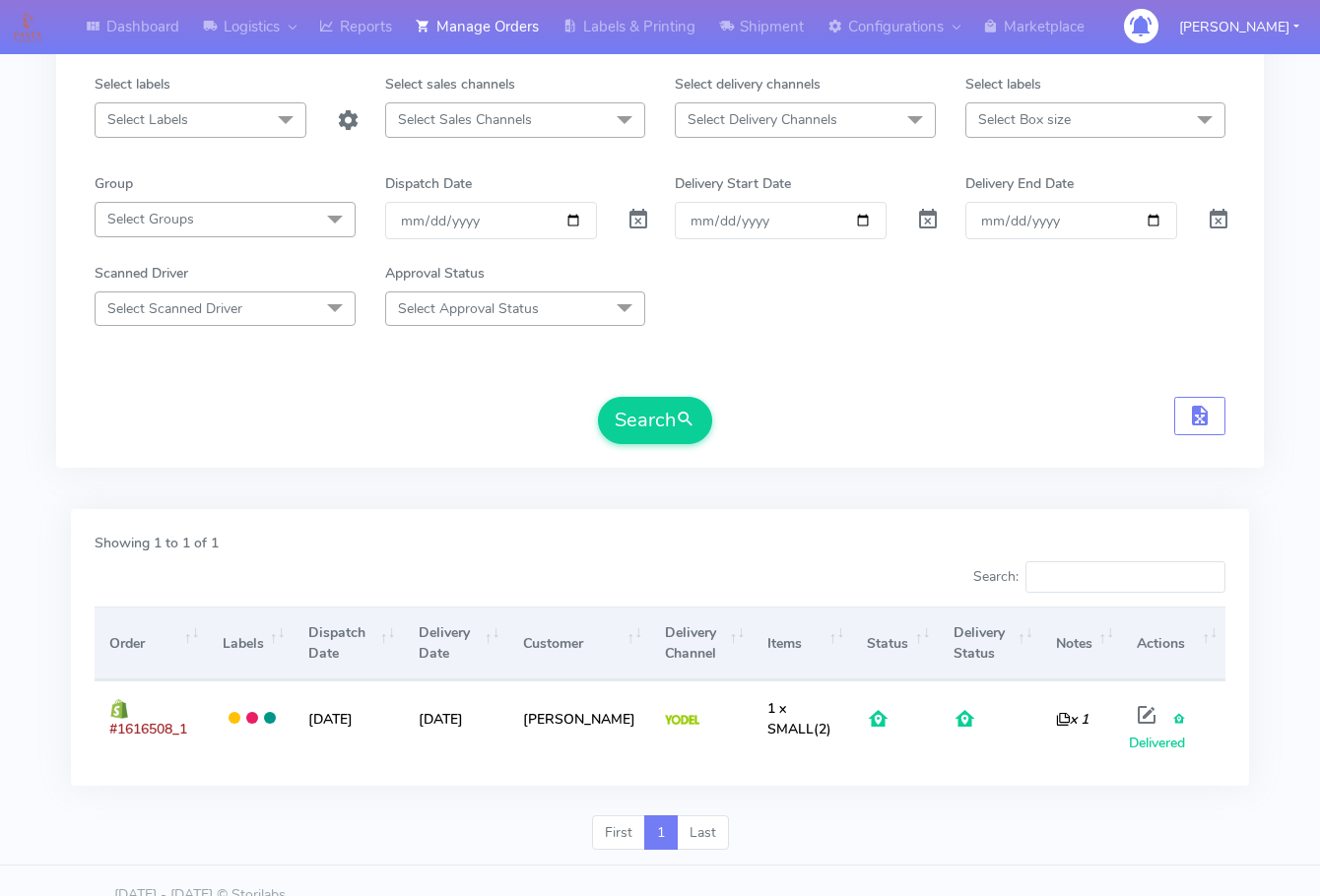
scroll to position [203, 0]
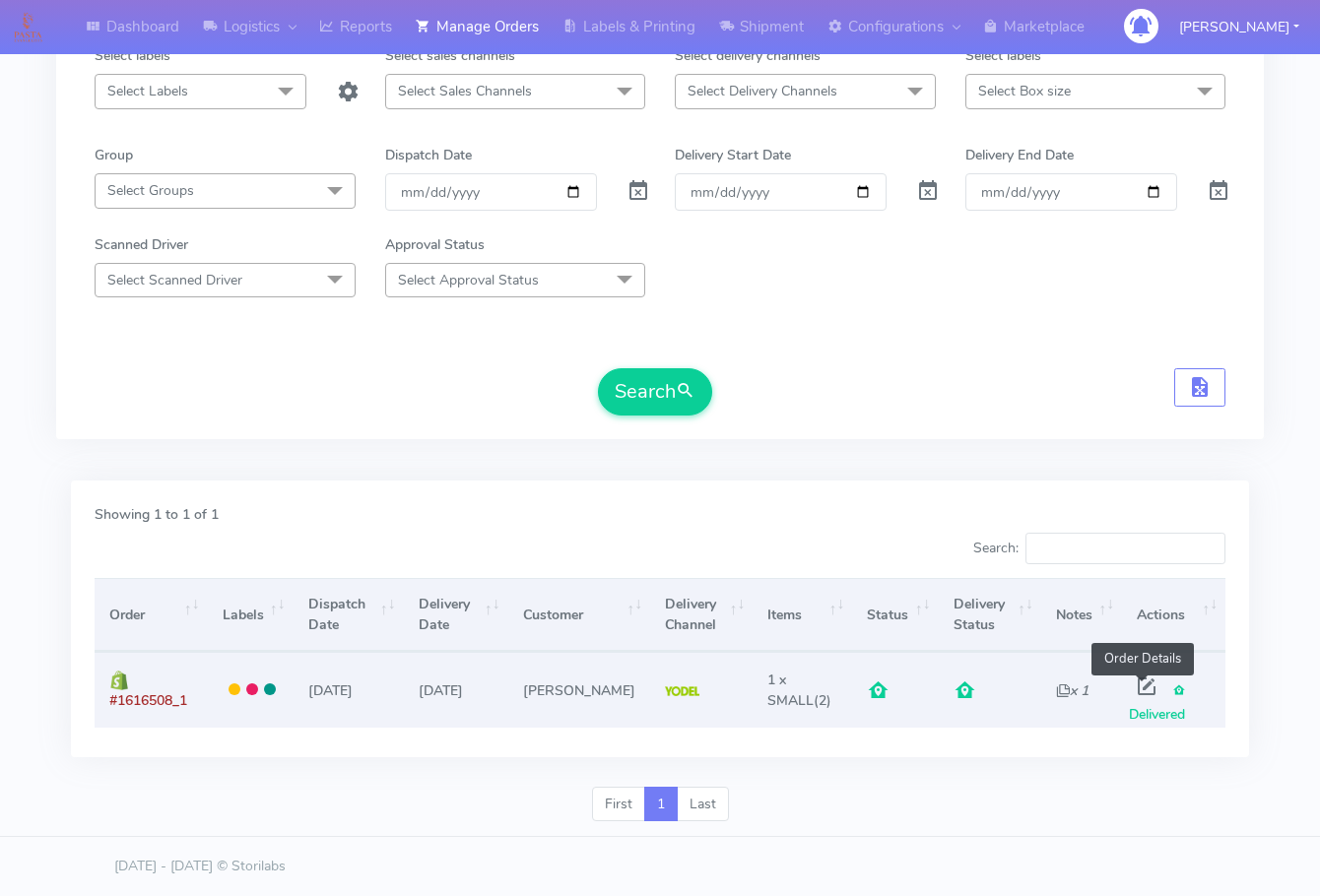
click at [1134, 682] on span at bounding box center [1147, 690] width 36 height 19
select select "5"
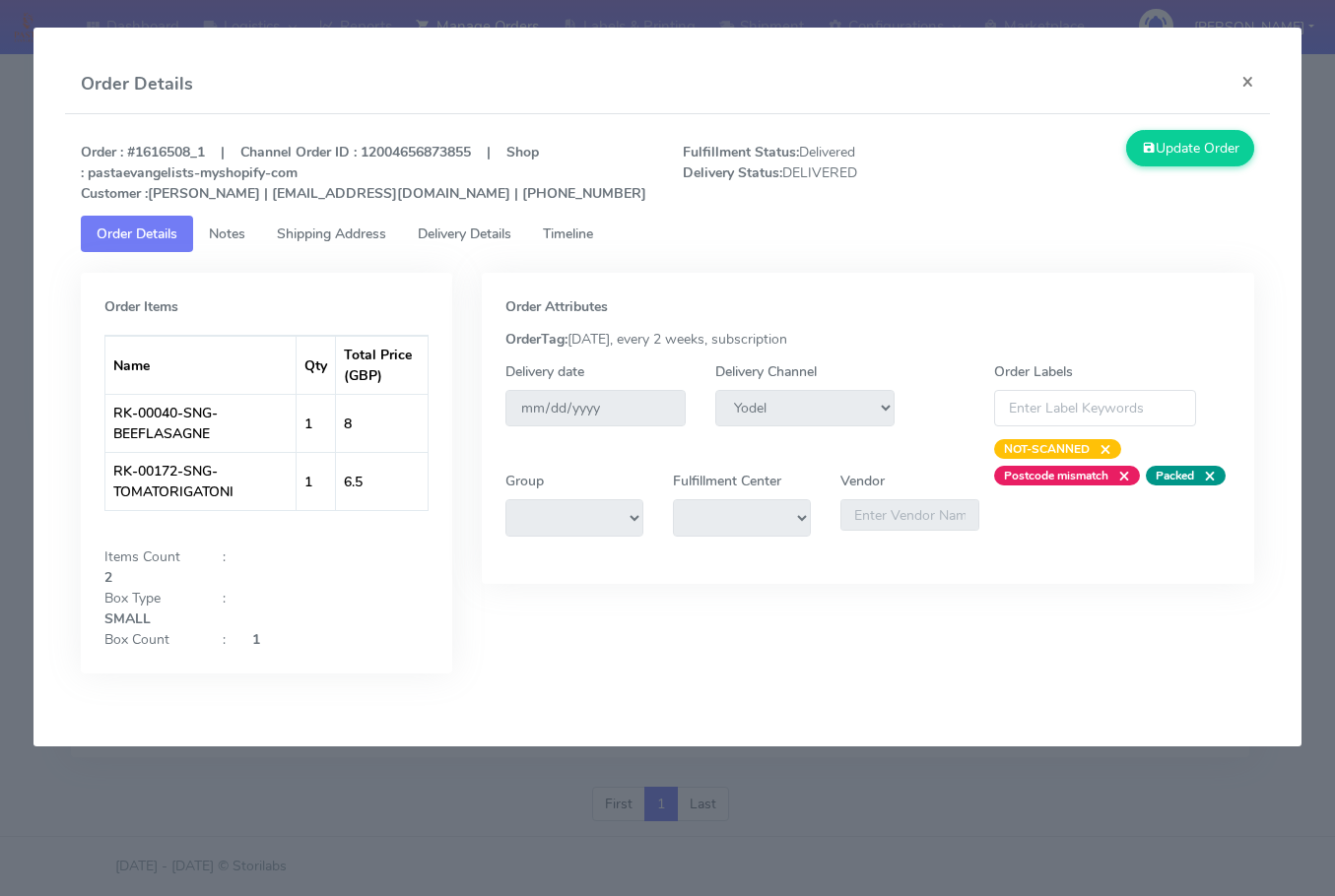
drag, startPoint x: 307, startPoint y: 245, endPoint x: 317, endPoint y: 243, distance: 10.2
click at [308, 245] on link "Shipping Address" at bounding box center [331, 234] width 141 height 37
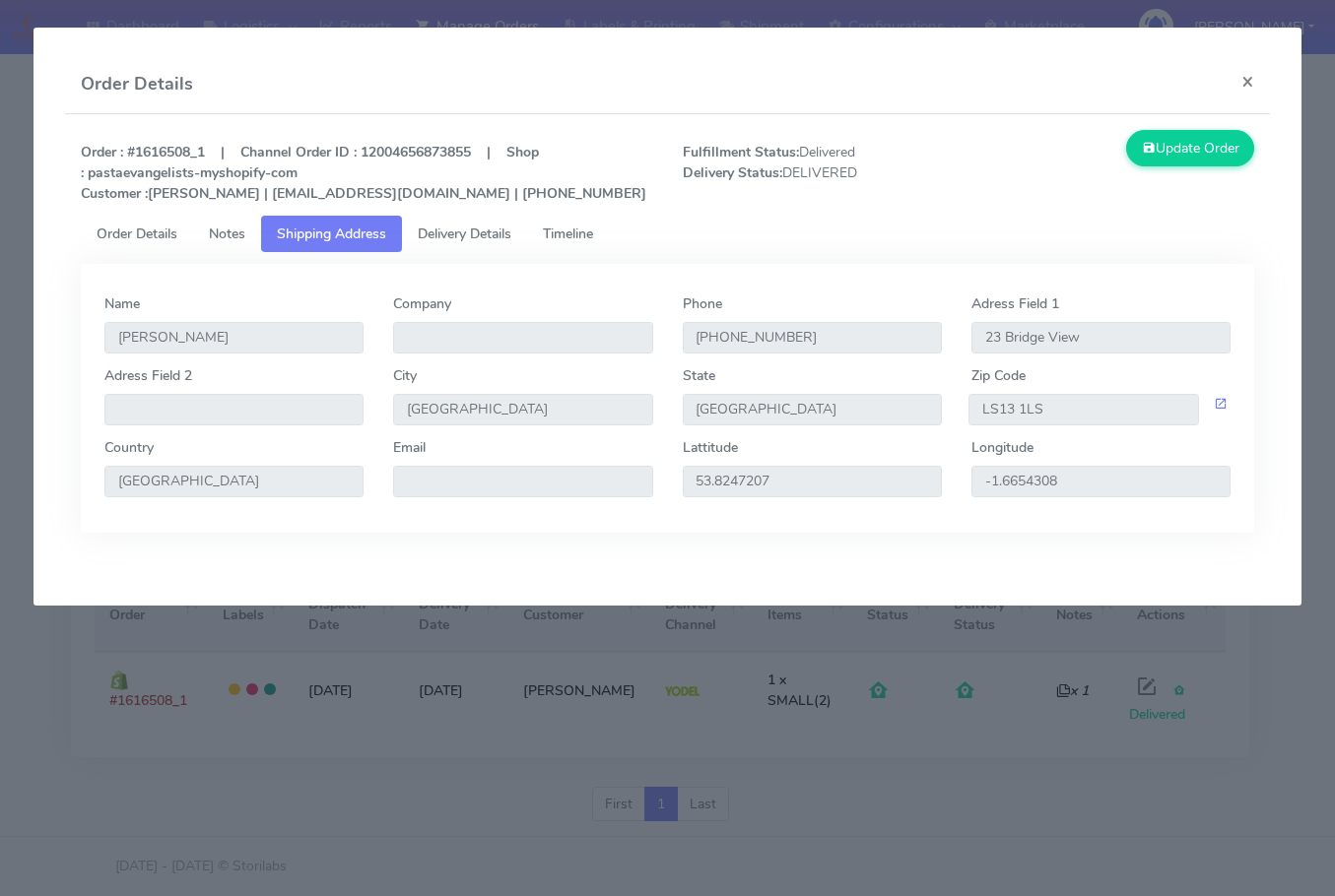
click at [475, 231] on span "Delivery Details" at bounding box center [465, 234] width 94 height 19
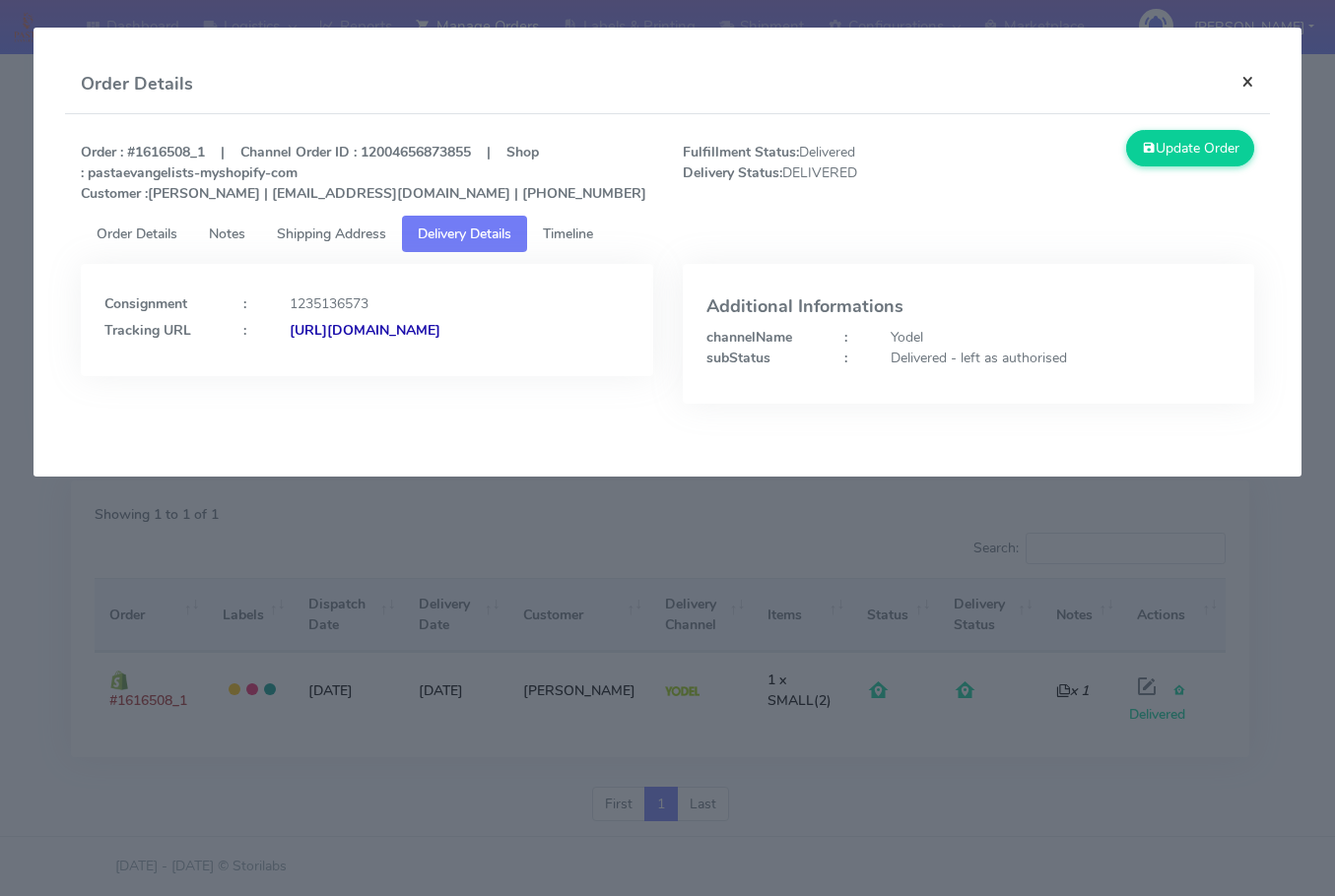
click at [1260, 86] on button "×" at bounding box center [1247, 81] width 45 height 52
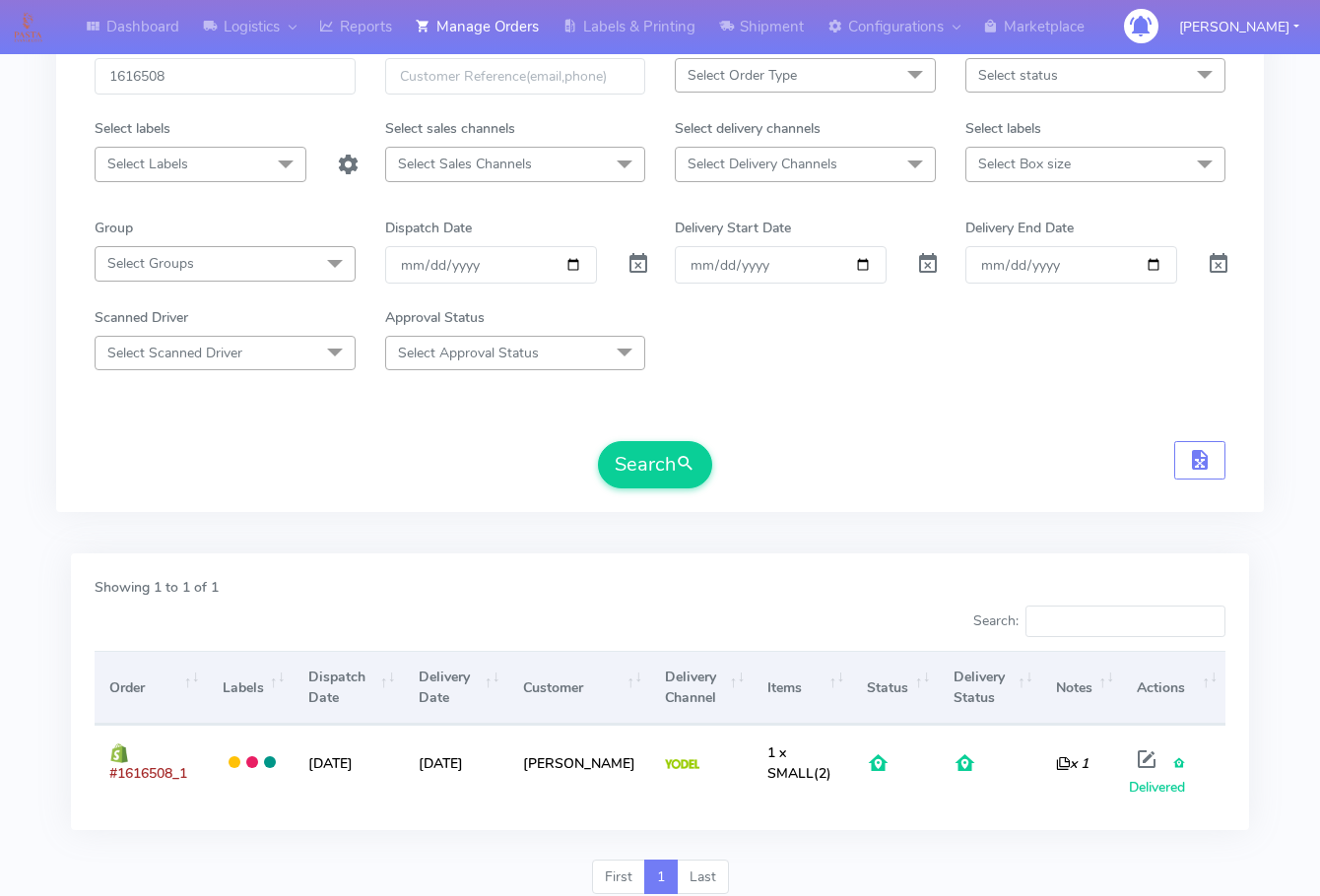
scroll to position [0, 0]
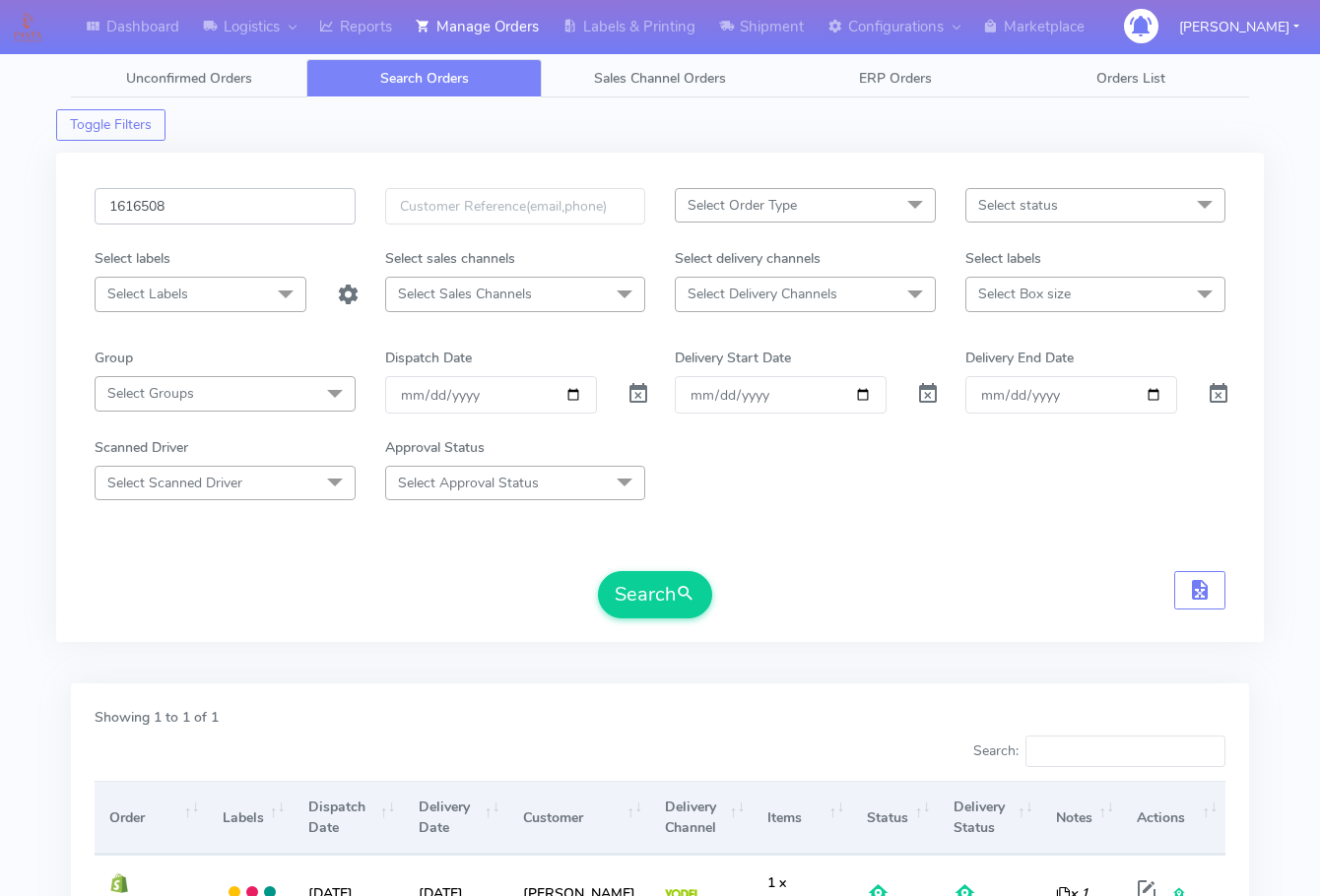
click at [239, 220] on input "1616508" at bounding box center [225, 206] width 261 height 37
paste input "5892"
click at [647, 594] on button "Search" at bounding box center [655, 595] width 114 height 48
click at [222, 210] on input "1615892" at bounding box center [225, 206] width 261 height 37
paste input "6470"
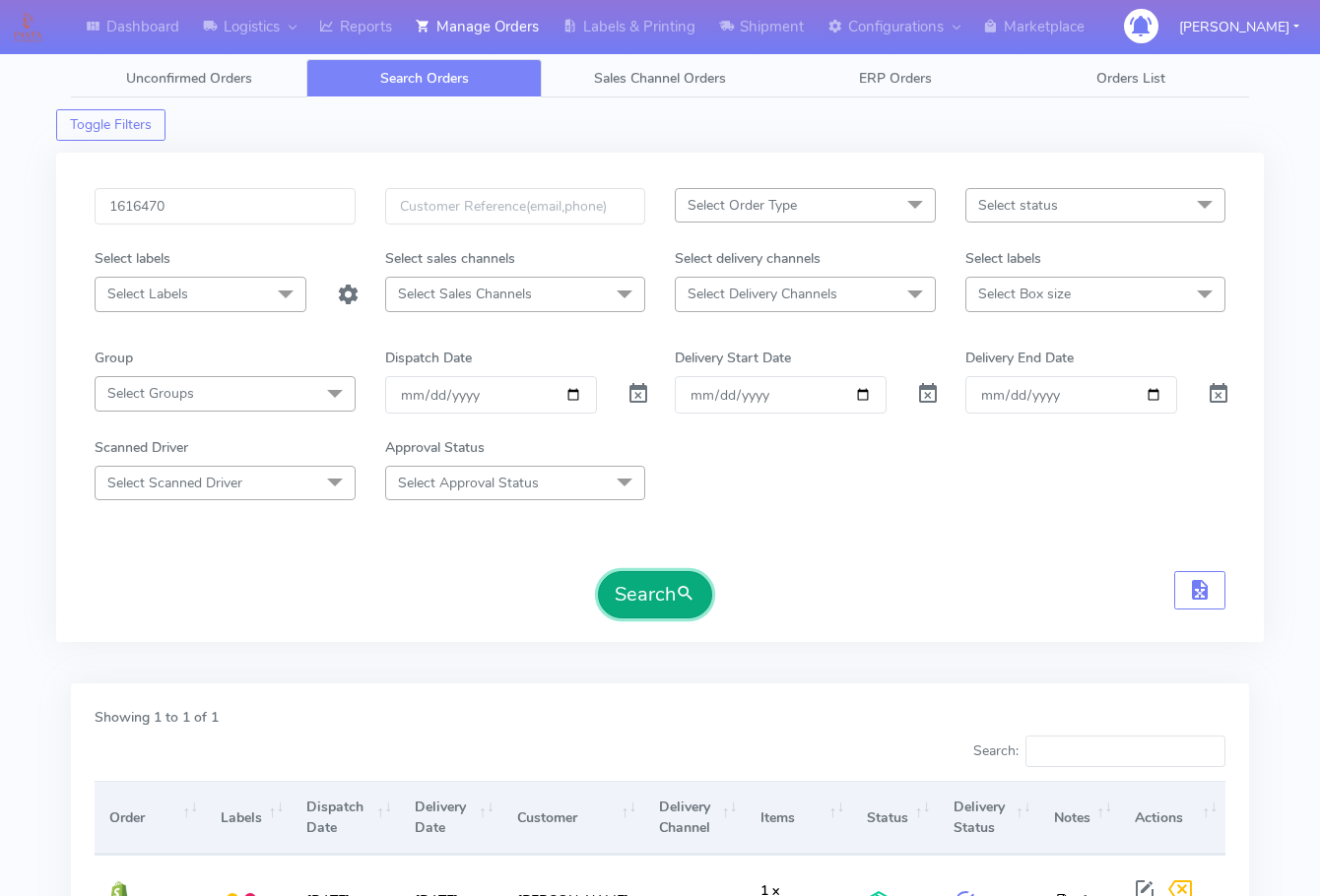
click at [632, 576] on button "Search" at bounding box center [655, 595] width 114 height 48
click at [232, 212] on input "1616470" at bounding box center [225, 206] width 261 height 37
paste input "7045"
click at [636, 596] on button "Search" at bounding box center [655, 595] width 114 height 48
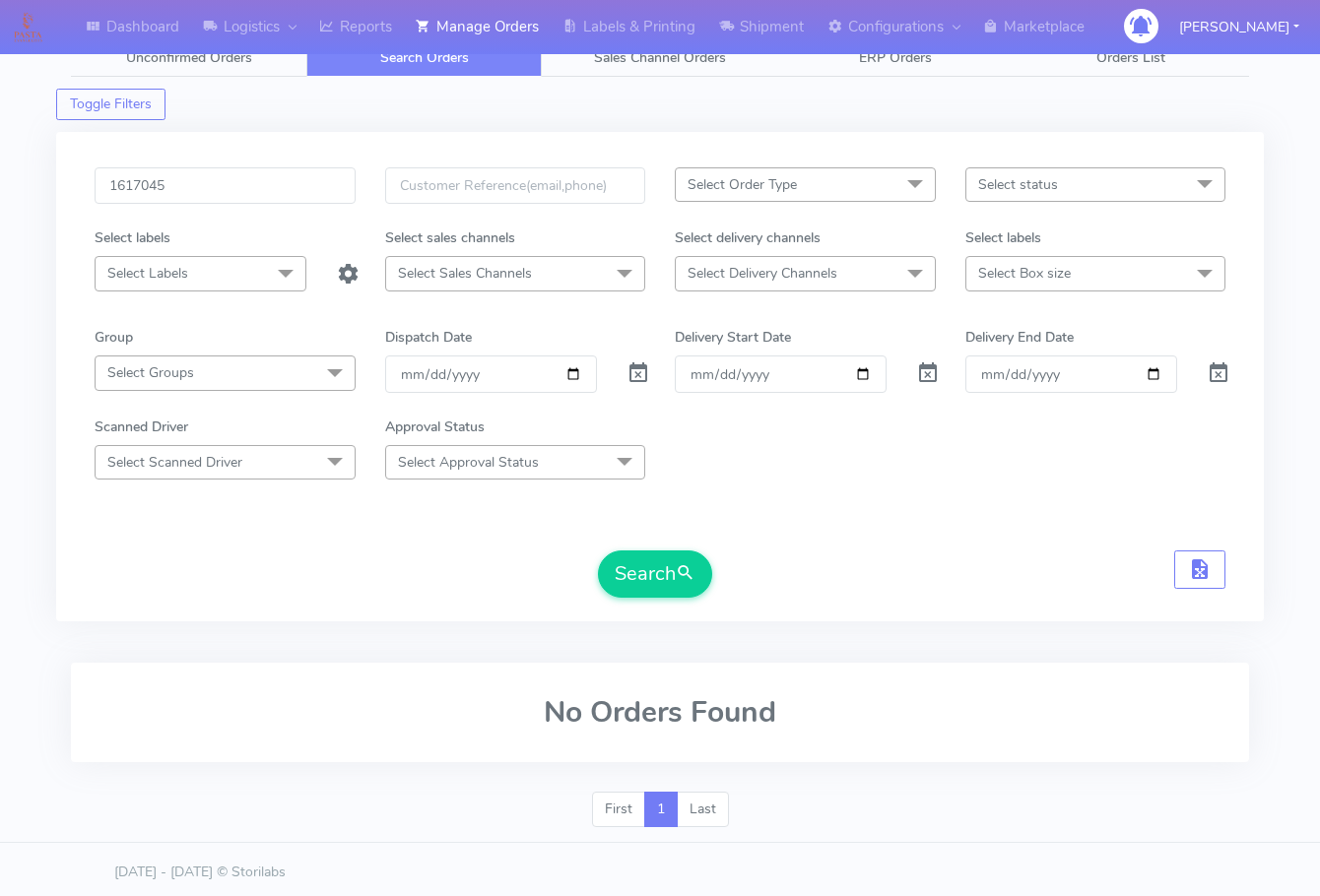
scroll to position [27, 0]
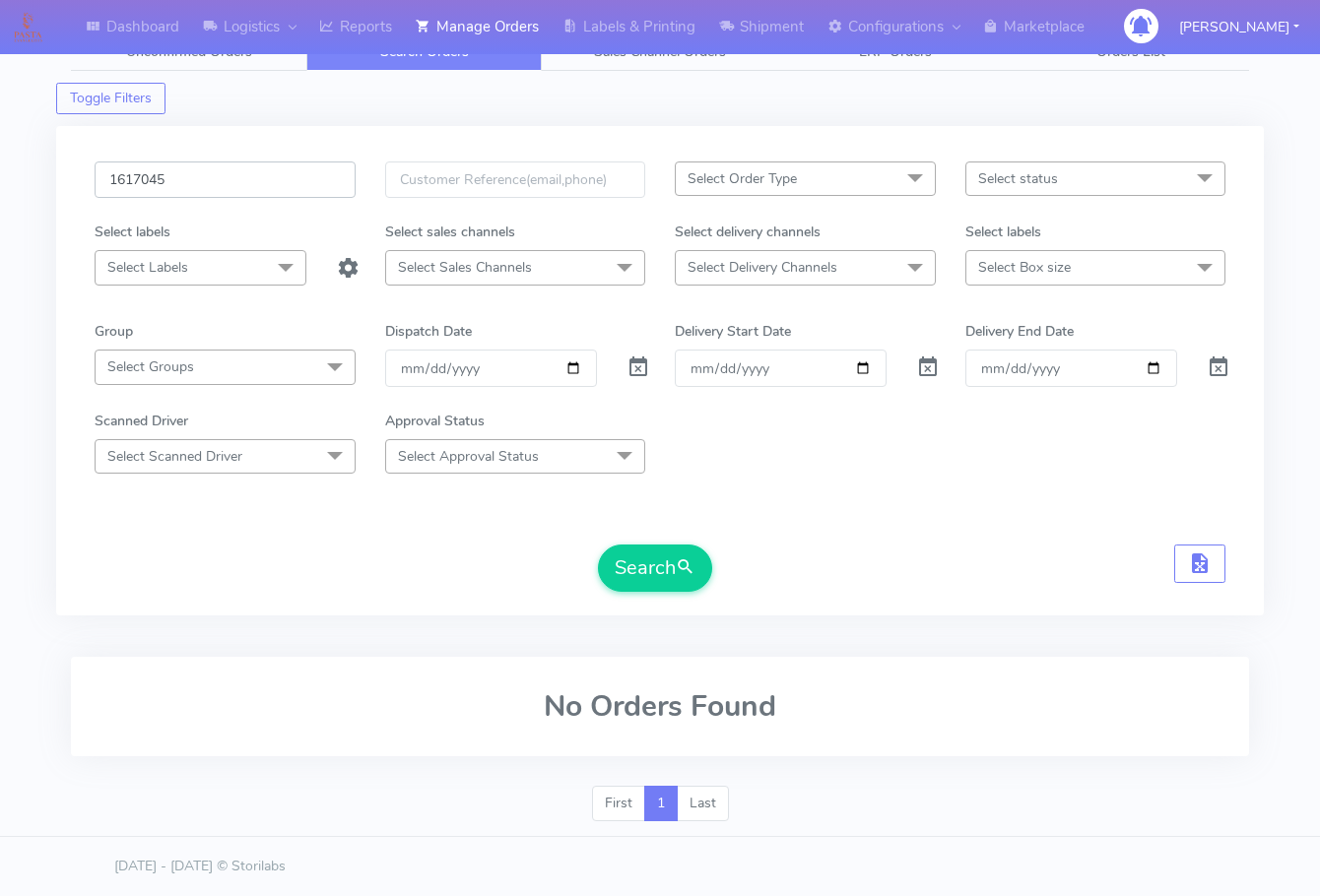
click at [215, 187] on input "1617045" at bounding box center [225, 179] width 261 height 37
click at [598, 545] on button "Search" at bounding box center [655, 569] width 114 height 48
paste input "6518"
click at [665, 556] on button "Search" at bounding box center [655, 569] width 114 height 48
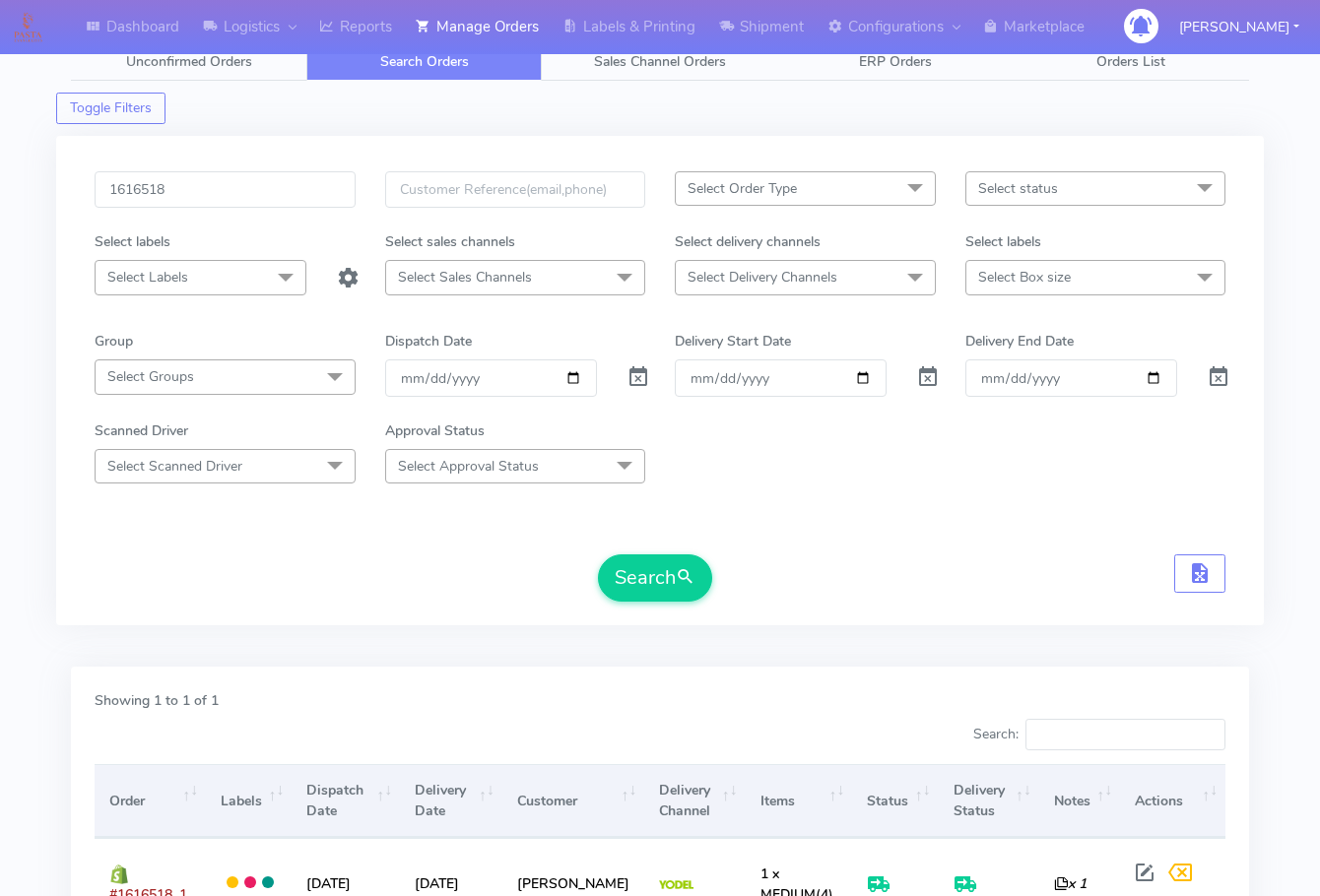
scroll to position [0, 0]
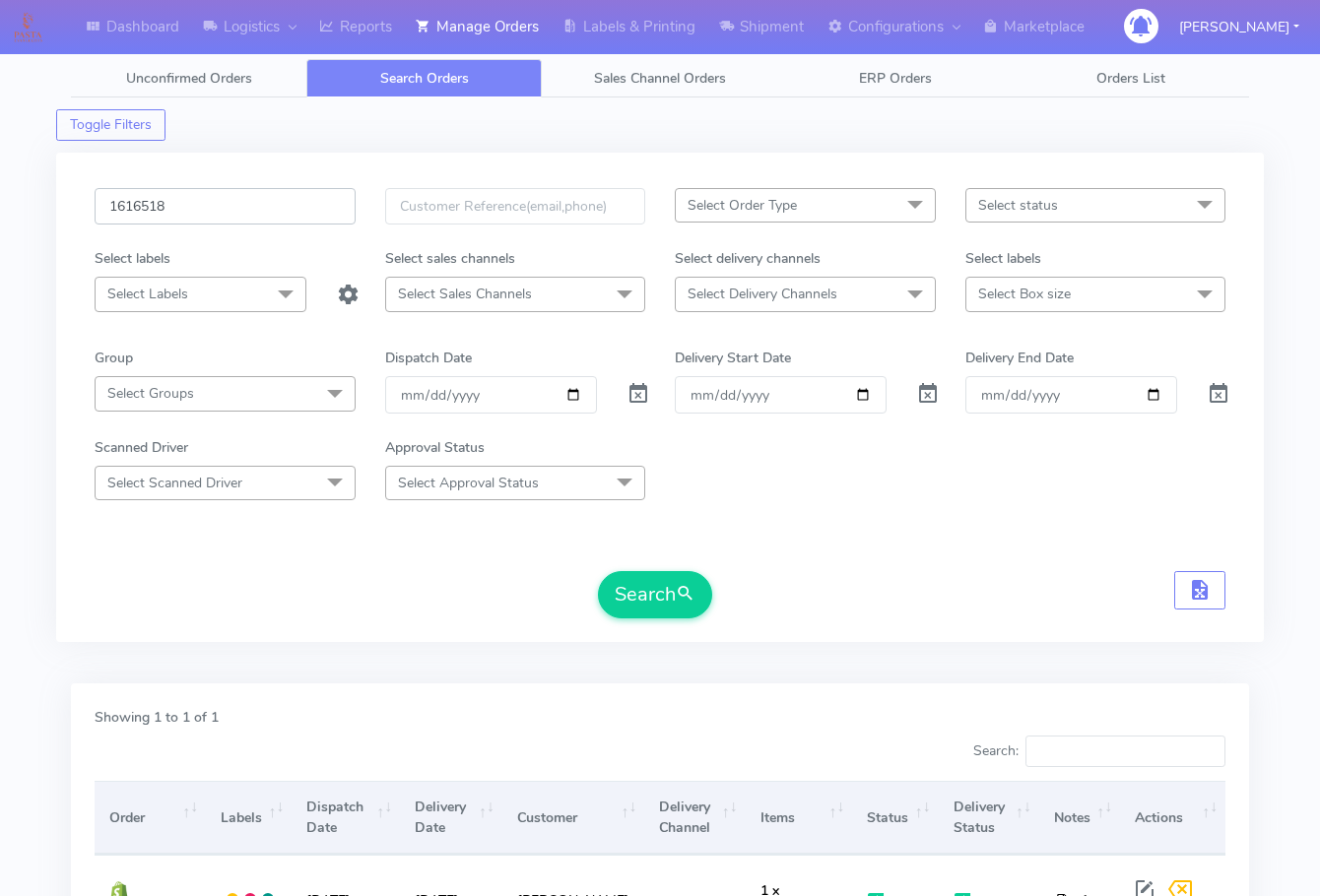
click at [246, 190] on input "1616518" at bounding box center [225, 206] width 261 height 37
paste input "227"
click at [598, 571] on button "Search" at bounding box center [655, 595] width 114 height 48
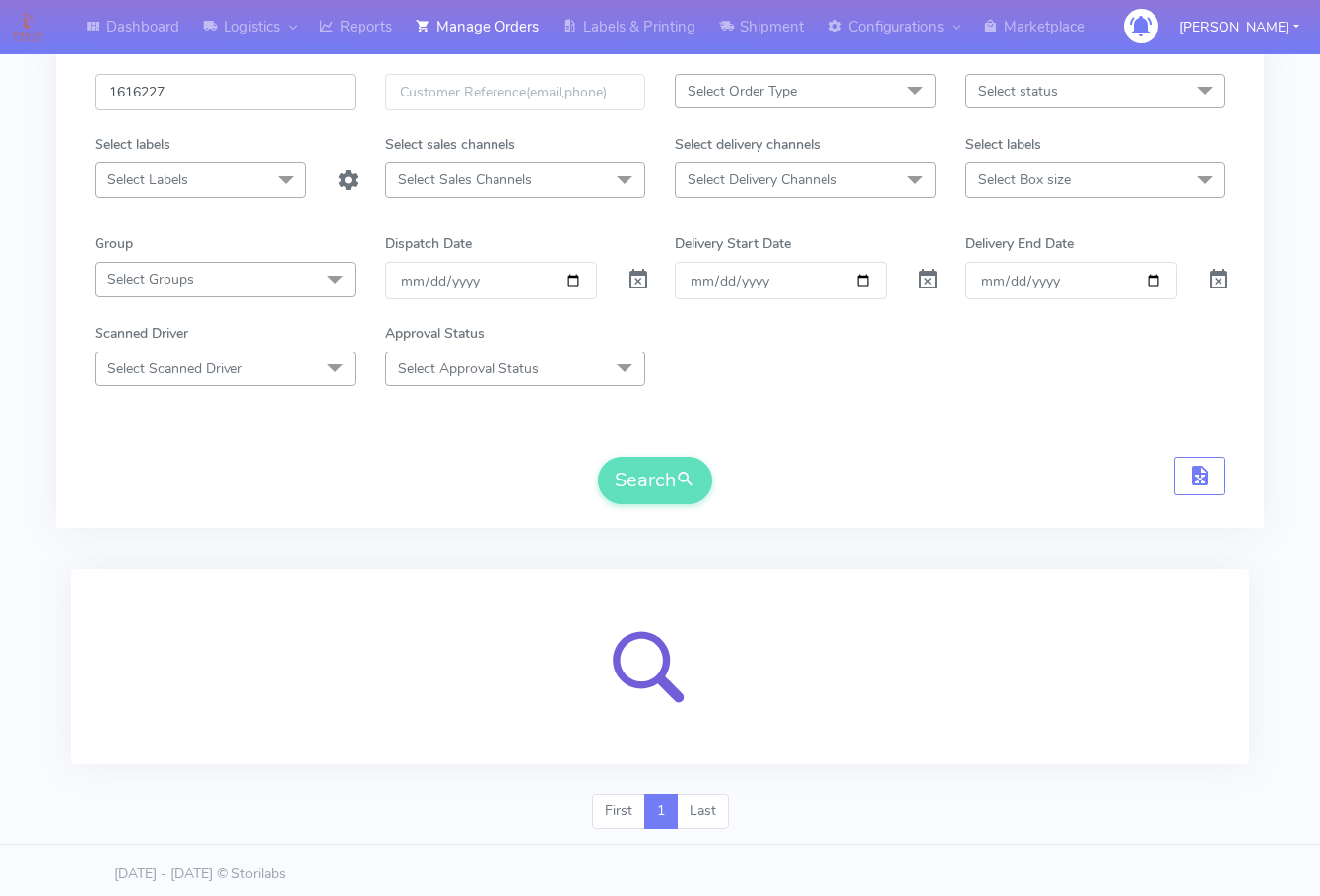
scroll to position [122, 0]
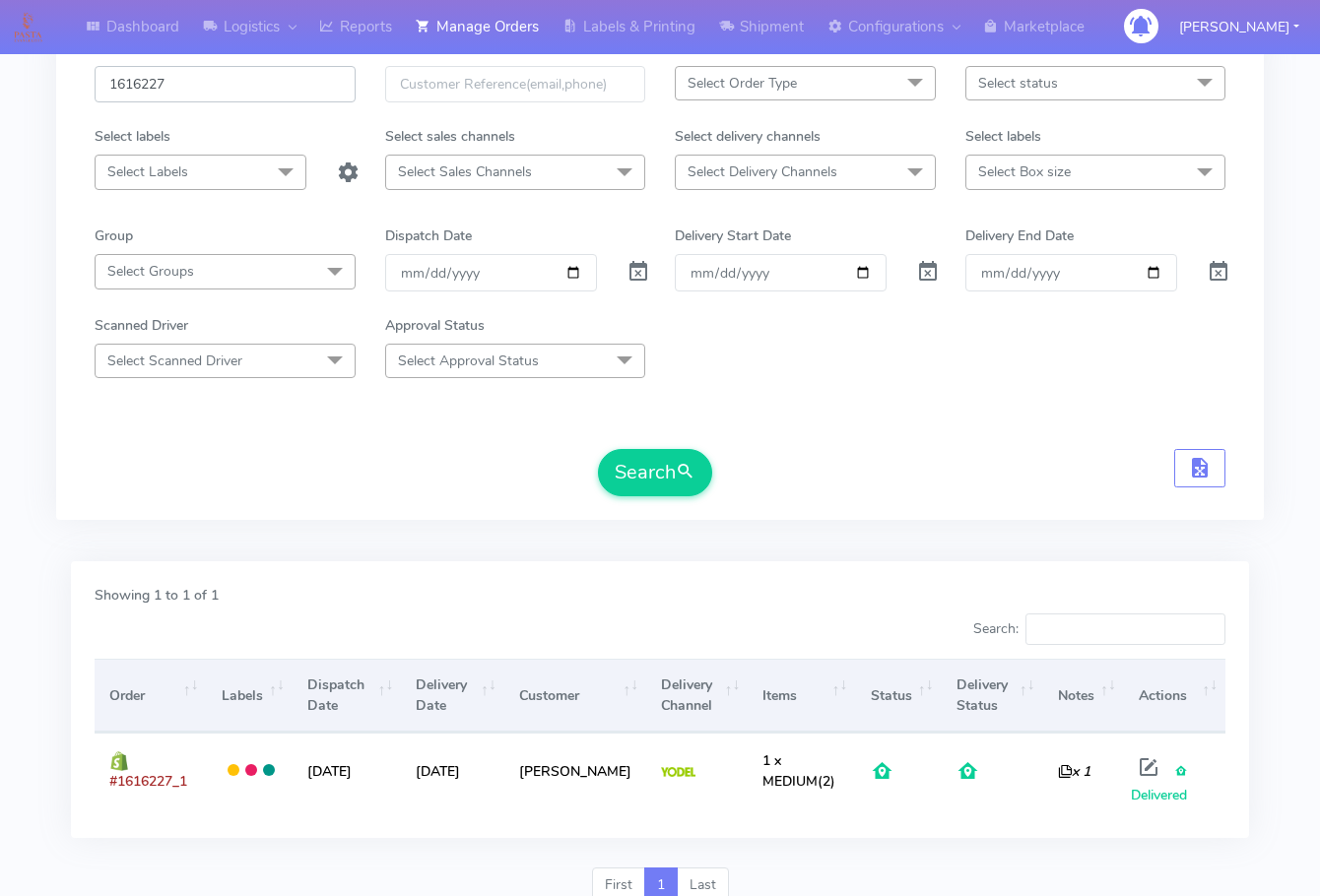
click at [213, 84] on input "1616227" at bounding box center [225, 84] width 261 height 37
paste input "801"
click at [598, 449] on button "Search" at bounding box center [655, 473] width 114 height 48
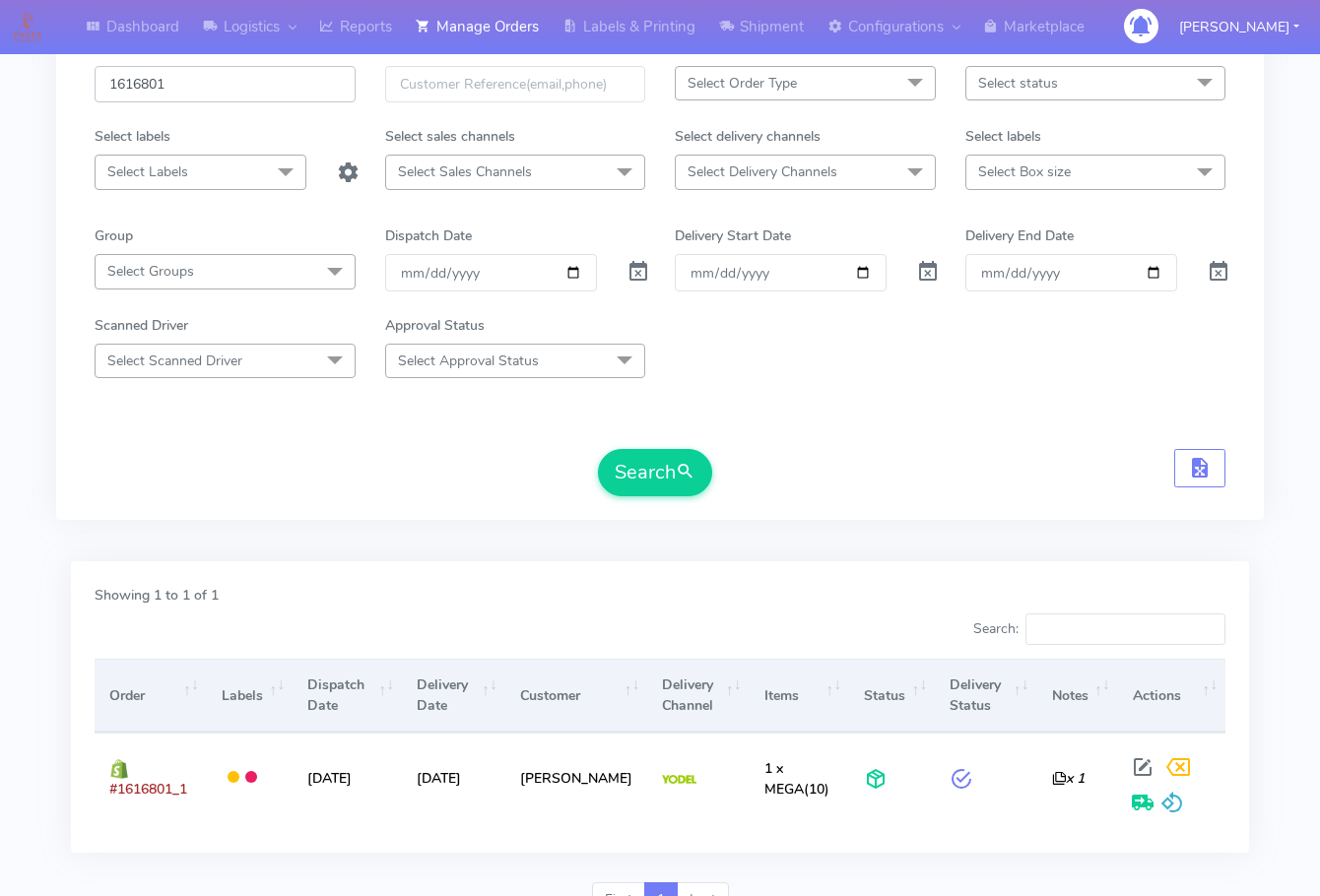
click at [233, 90] on input "1616801" at bounding box center [225, 84] width 261 height 37
paste input "799"
click at [598, 449] on button "Search" at bounding box center [655, 473] width 114 height 48
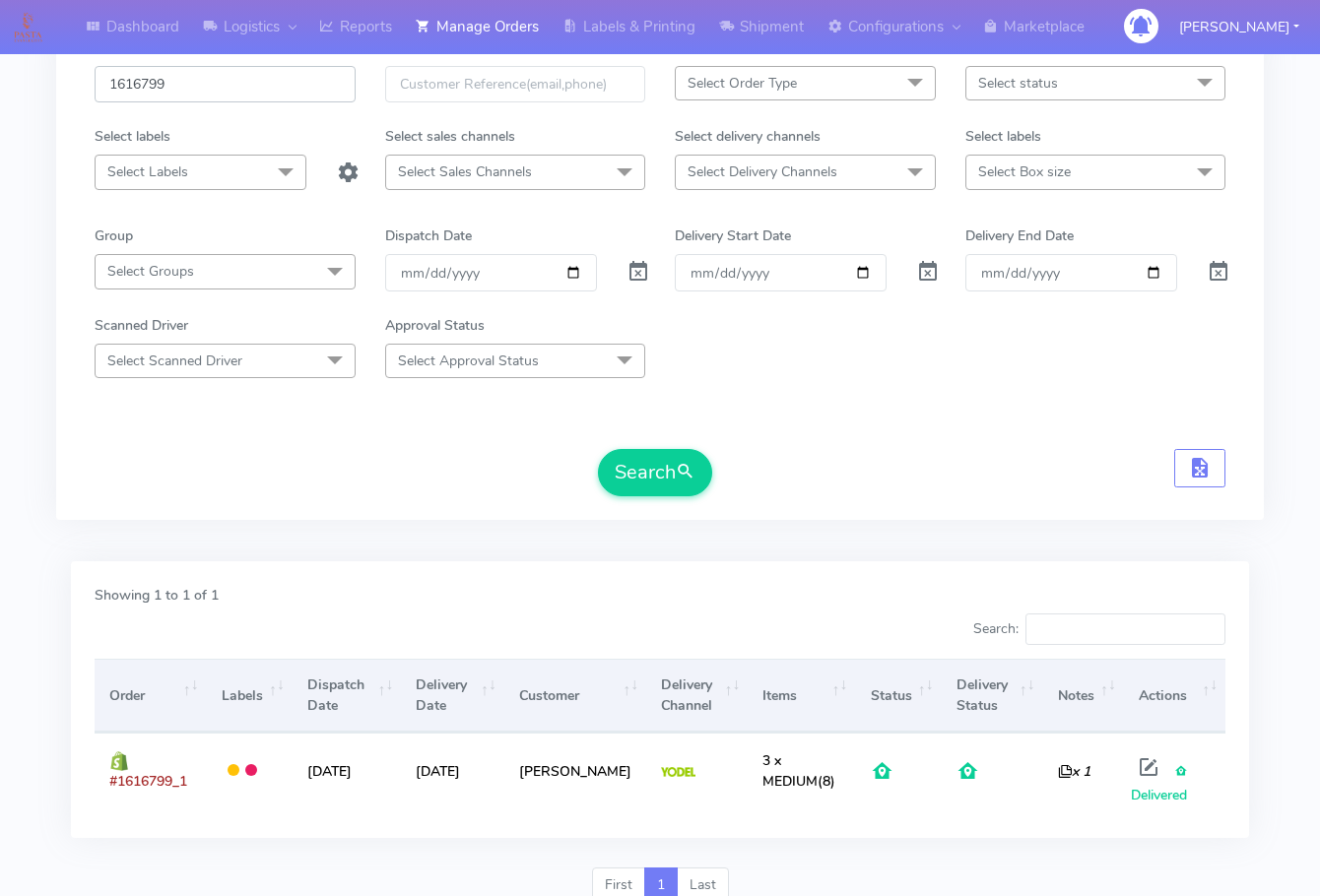
click at [221, 77] on input "1616799" at bounding box center [225, 84] width 261 height 37
paste input "65"
click at [598, 449] on button "Search" at bounding box center [655, 473] width 114 height 48
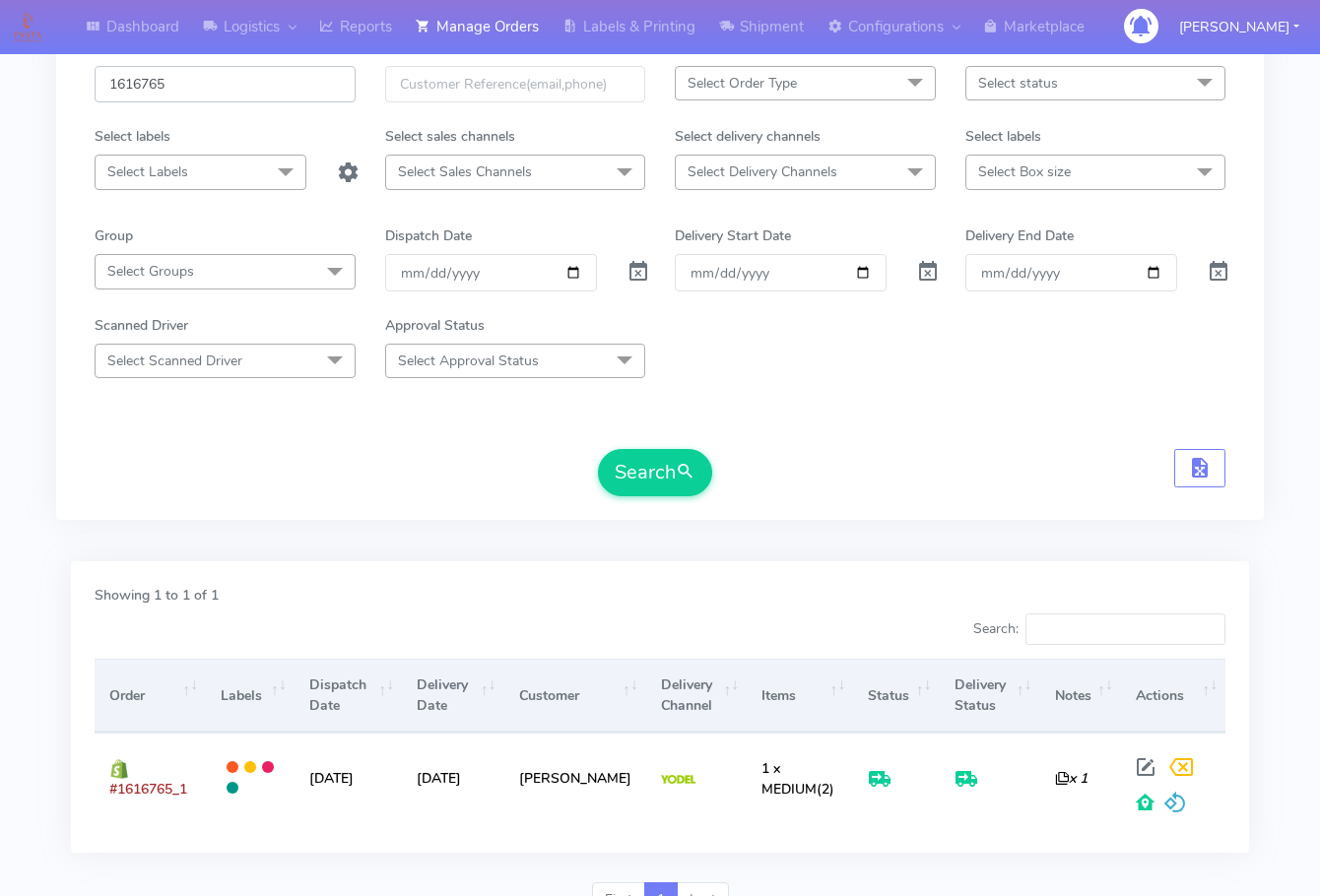
click at [237, 100] on input "1616765" at bounding box center [225, 84] width 261 height 37
paste input "99"
click at [598, 449] on button "Search" at bounding box center [655, 473] width 114 height 48
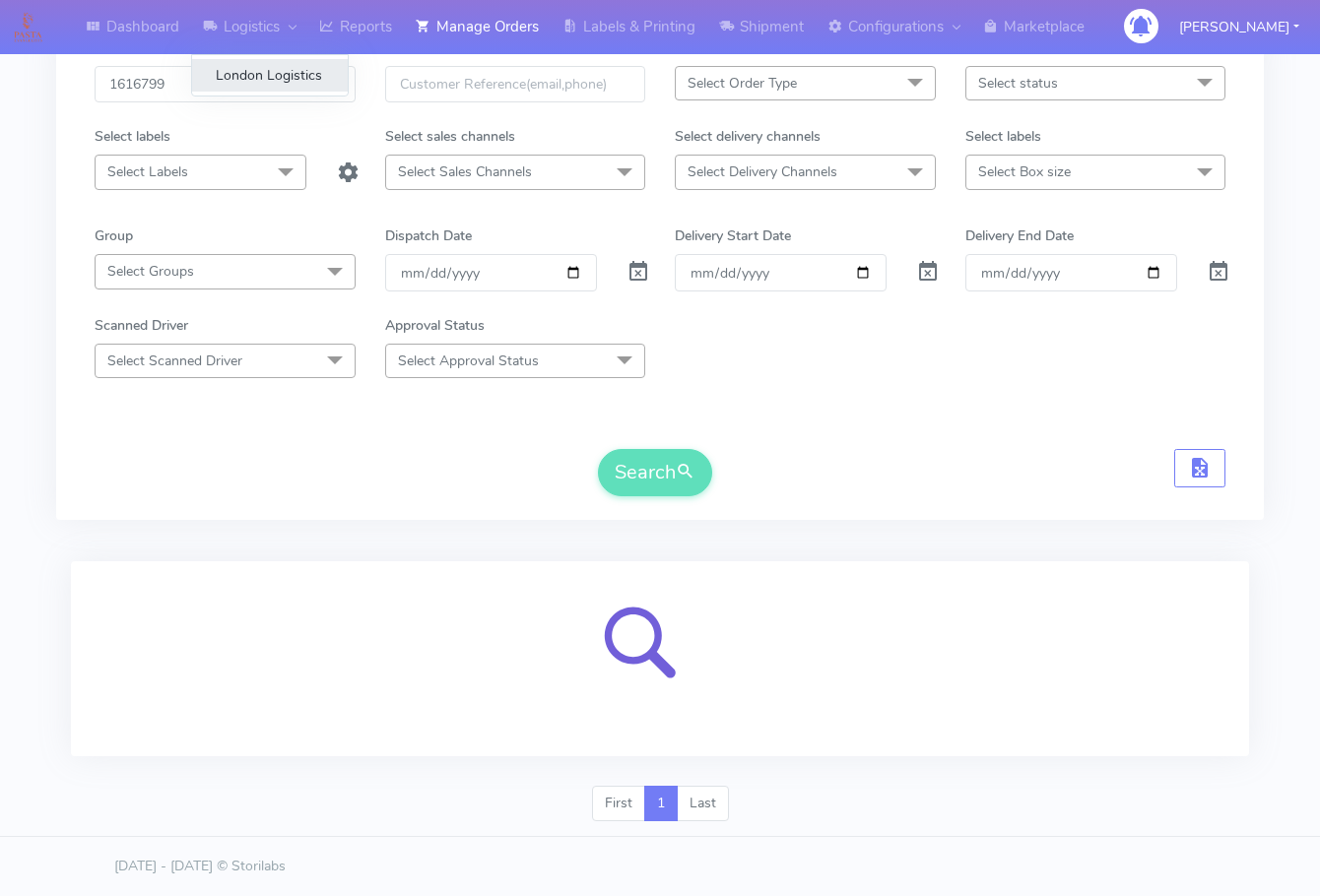
click at [205, 85] on link "London Logistics" at bounding box center [270, 75] width 155 height 33
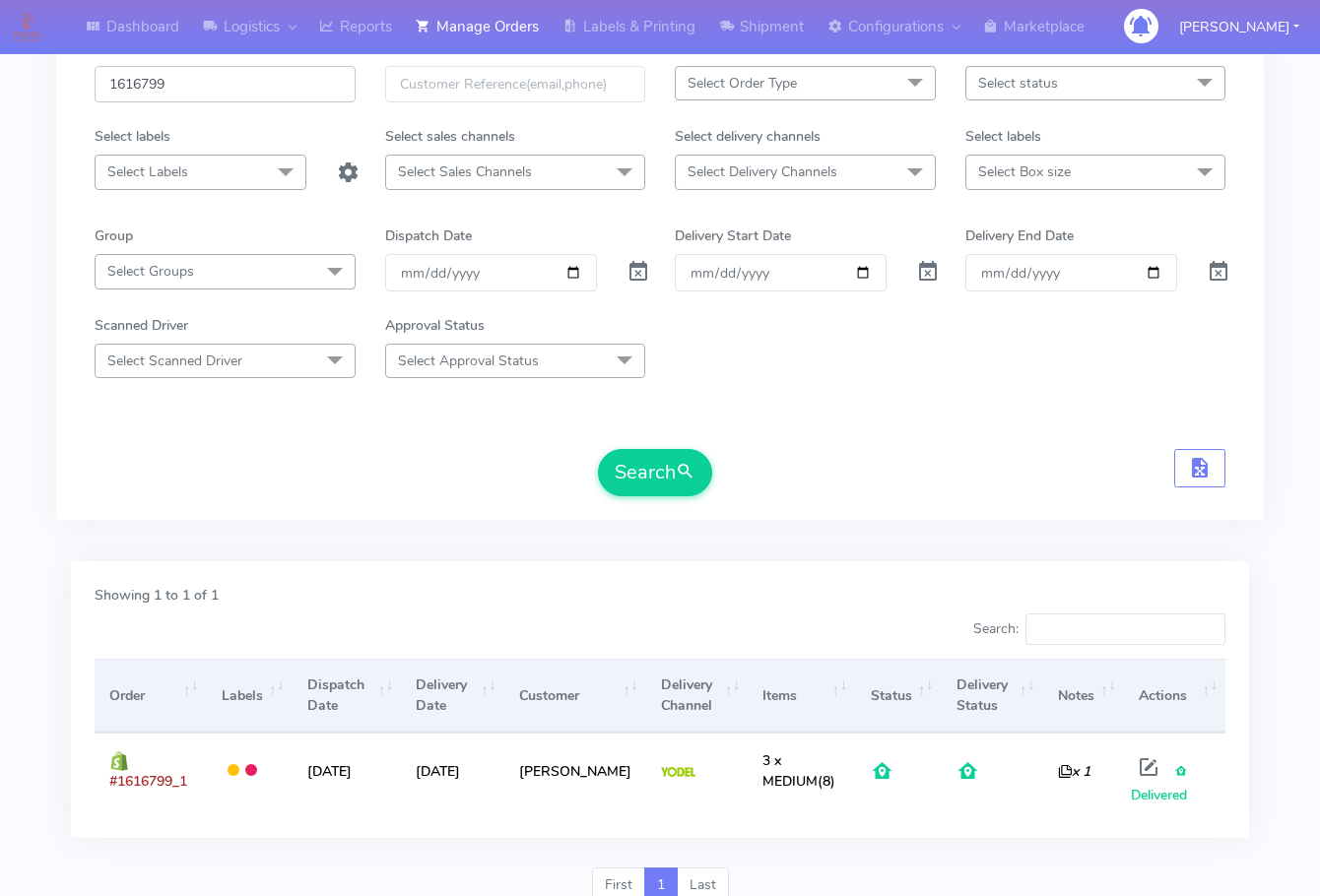
click at [218, 81] on input "1616799" at bounding box center [225, 84] width 261 height 37
paste input "5"
click at [598, 449] on button "Search" at bounding box center [655, 473] width 114 height 48
click at [228, 95] on input "1616759" at bounding box center [225, 84] width 261 height 37
paste input "611"
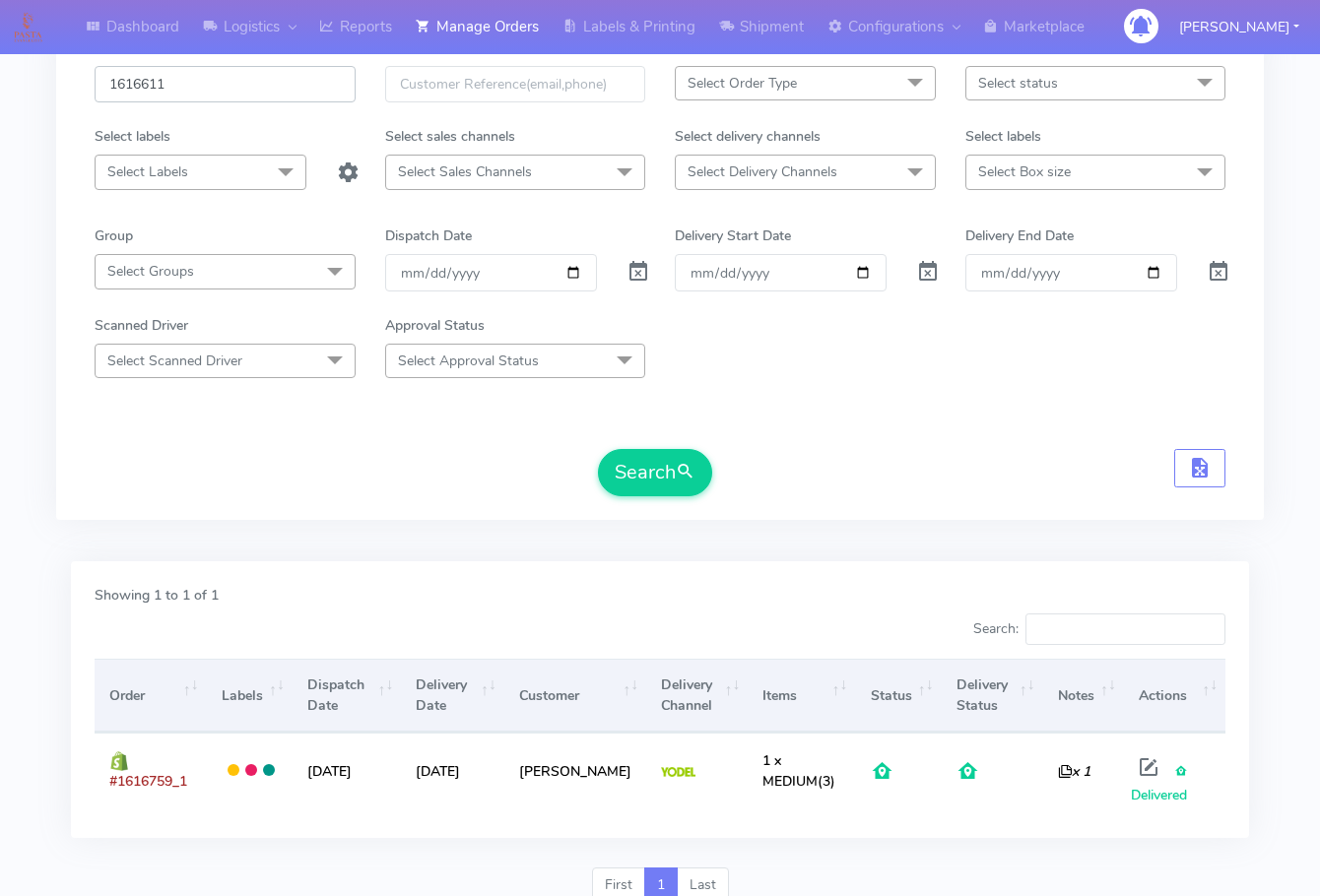
type input "1616611"
click at [598, 449] on button "Search" at bounding box center [655, 473] width 114 height 48
